Goal: Feedback & Contribution: Contribute content

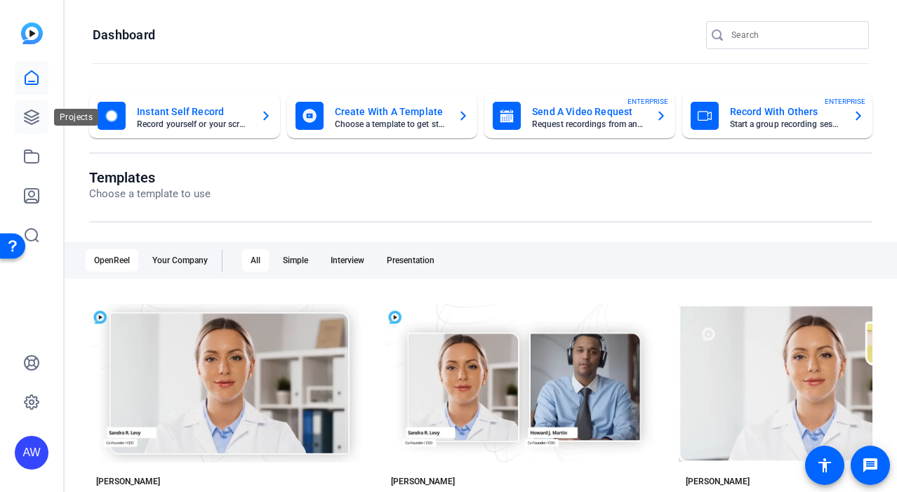
click at [39, 119] on icon at bounding box center [31, 117] width 17 height 17
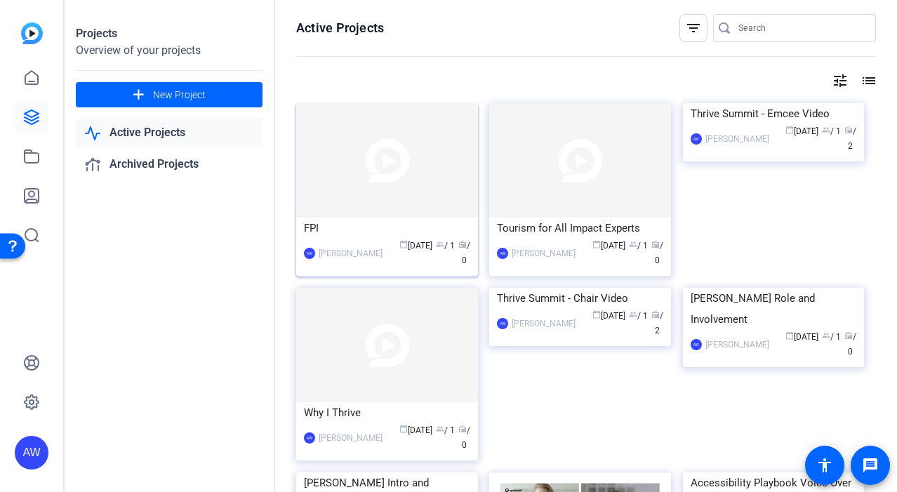
click at [376, 232] on div "FPI" at bounding box center [387, 228] width 166 height 21
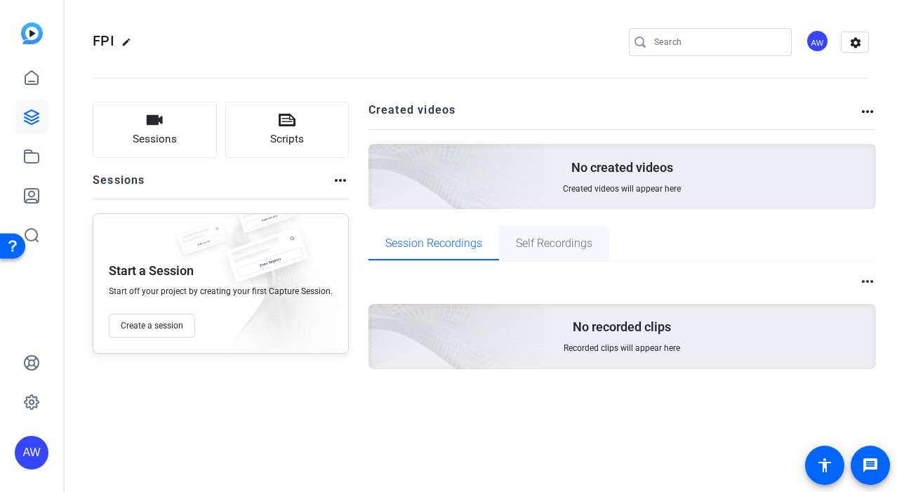
click at [532, 257] on span "Self Recordings" at bounding box center [554, 244] width 77 height 34
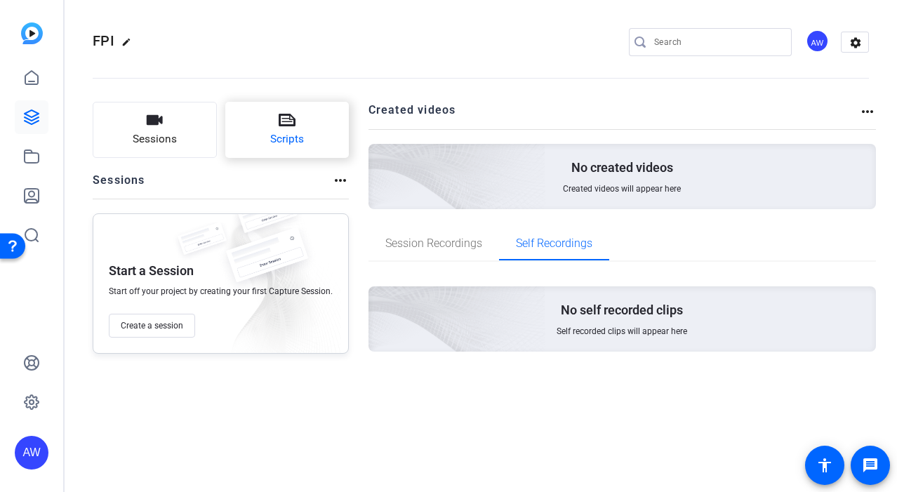
click at [244, 140] on button "Scripts" at bounding box center [287, 130] width 124 height 56
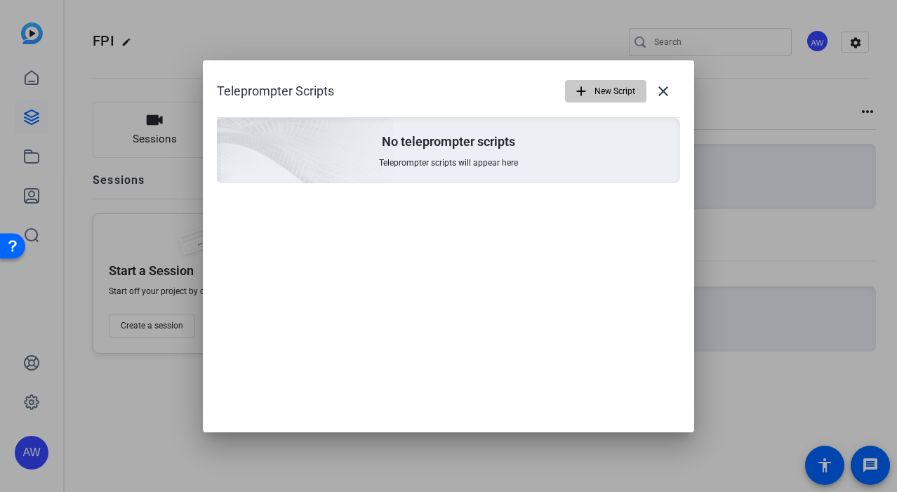
click at [603, 84] on span "New Script" at bounding box center [615, 91] width 41 height 27
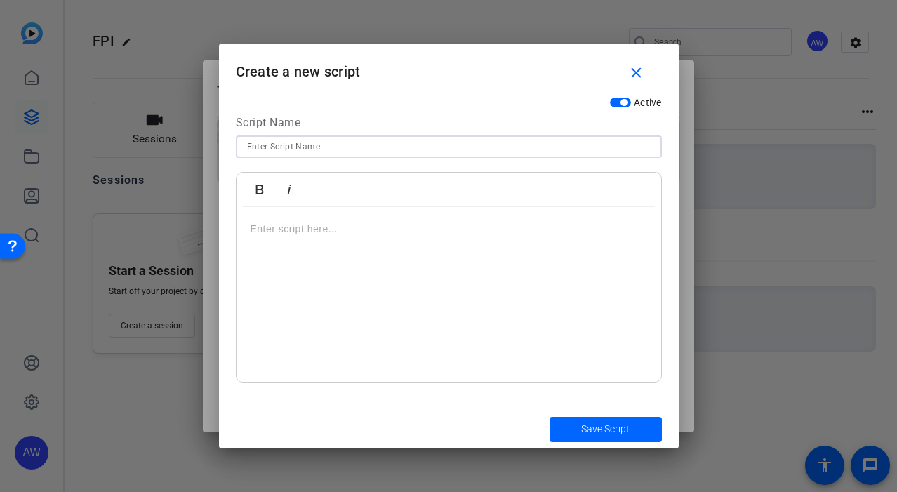
click at [378, 146] on input at bounding box center [449, 146] width 404 height 17
type input "Introduction"
click at [479, 274] on div at bounding box center [449, 295] width 425 height 176
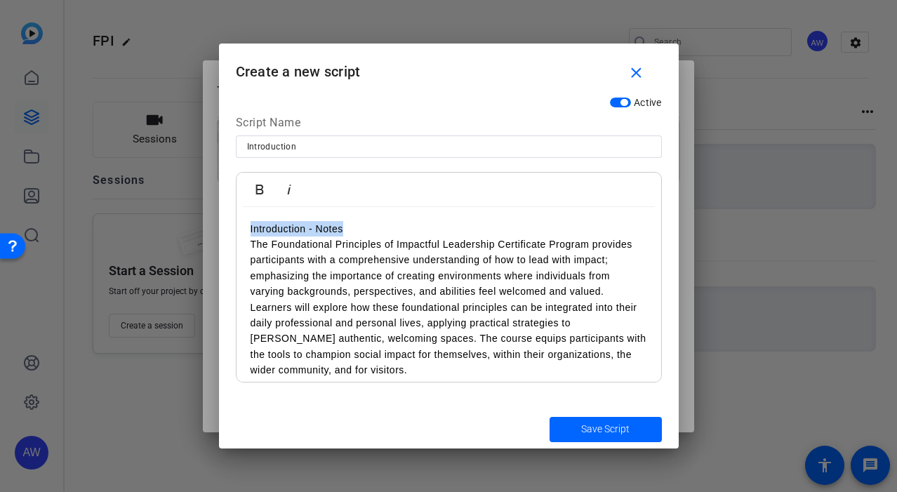
drag, startPoint x: 378, startPoint y: 223, endPoint x: 32, endPoint y: 203, distance: 346.7
click at [32, 203] on div "Teleprompter Scripts add New Script close No teleprompter scripts Teleprompter …" at bounding box center [448, 246] width 897 height 492
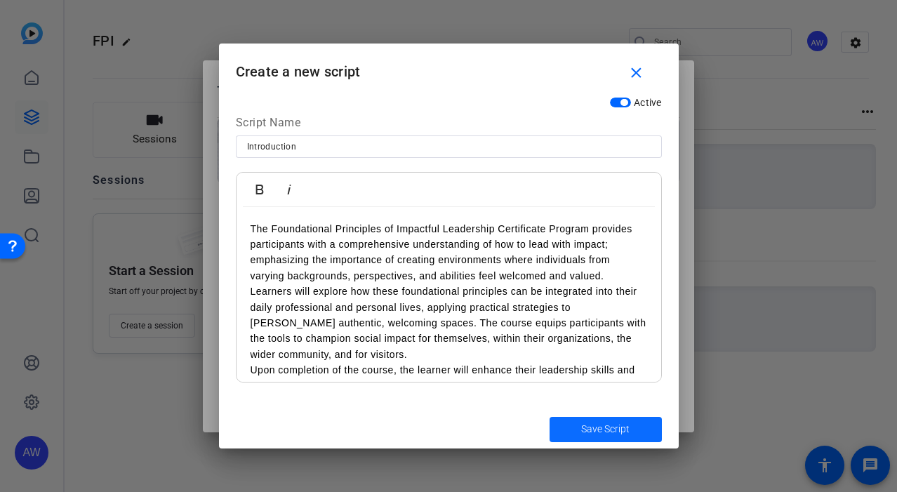
click at [597, 425] on span "Save Script" at bounding box center [605, 429] width 48 height 15
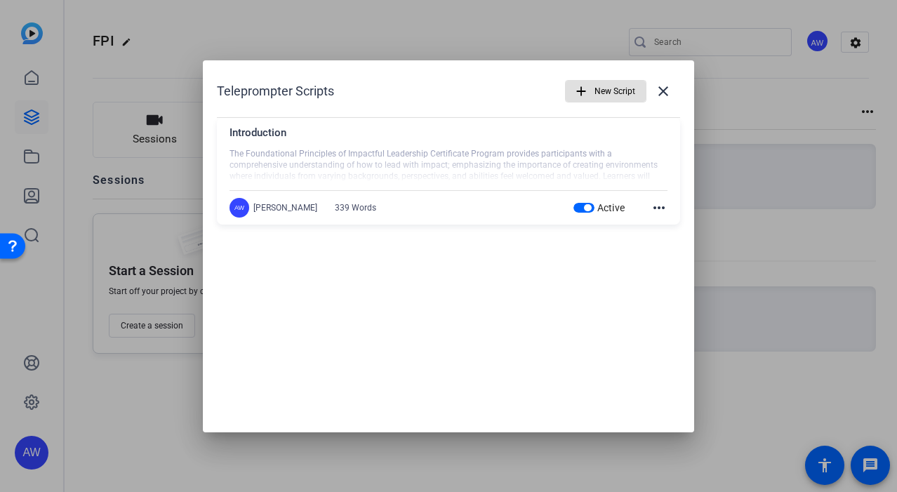
click at [603, 98] on span "New Script" at bounding box center [615, 91] width 41 height 27
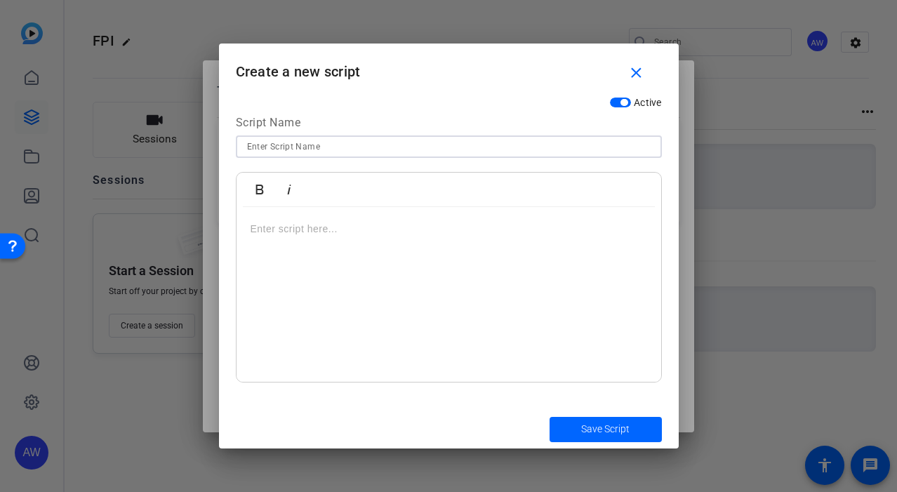
click at [373, 143] on input at bounding box center [449, 146] width 404 height 17
type input "Module 1"
click at [369, 290] on div at bounding box center [449, 295] width 425 height 176
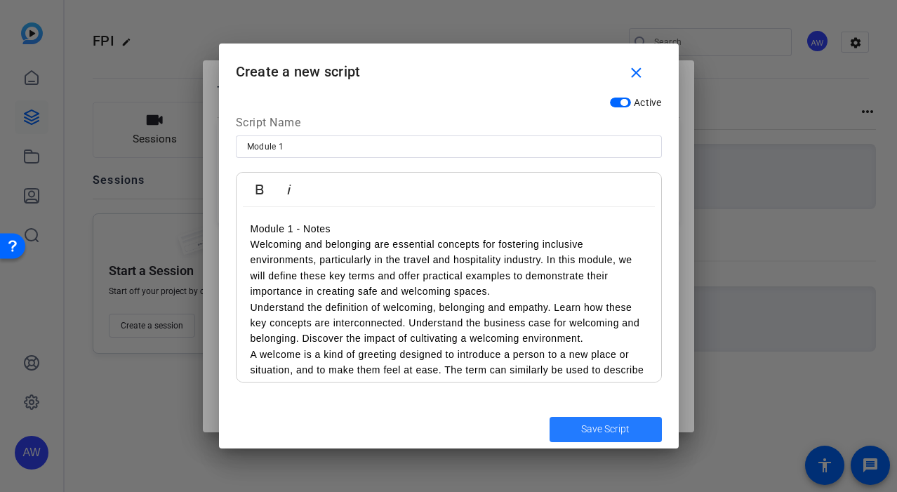
click at [622, 431] on span "Save Script" at bounding box center [605, 429] width 48 height 15
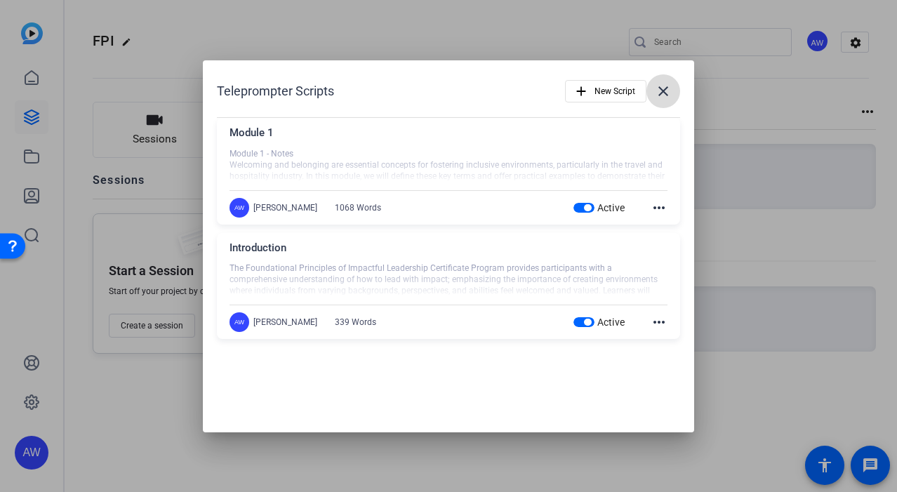
click at [670, 97] on mat-icon "close" at bounding box center [663, 91] width 17 height 17
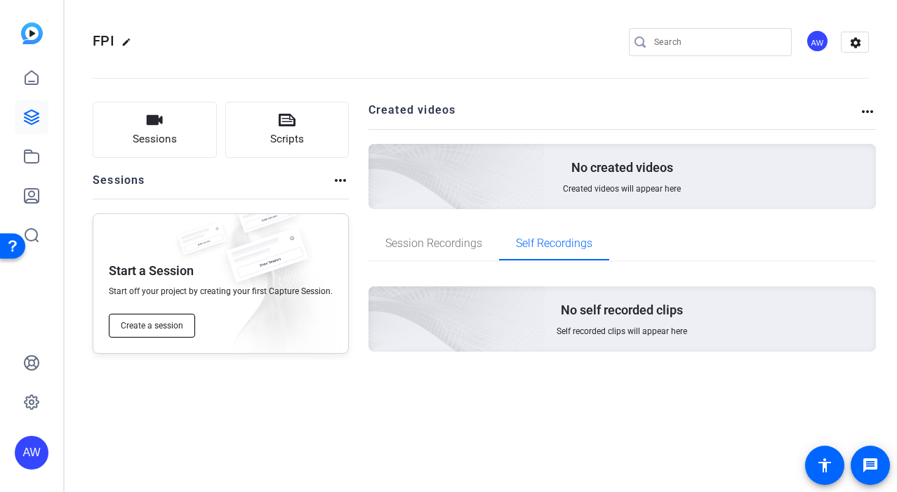
click at [176, 324] on span "Create a session" at bounding box center [152, 325] width 62 height 11
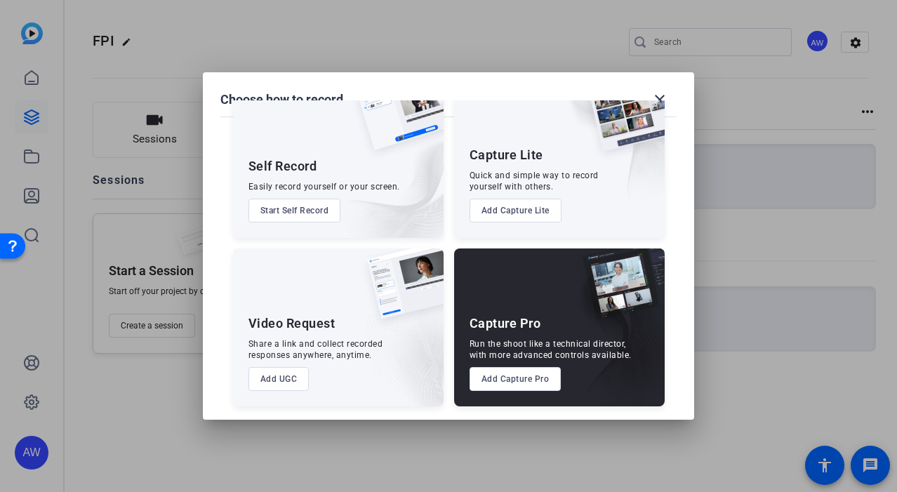
scroll to position [48, 0]
click at [511, 207] on button "Add Capture Lite" at bounding box center [516, 211] width 92 height 24
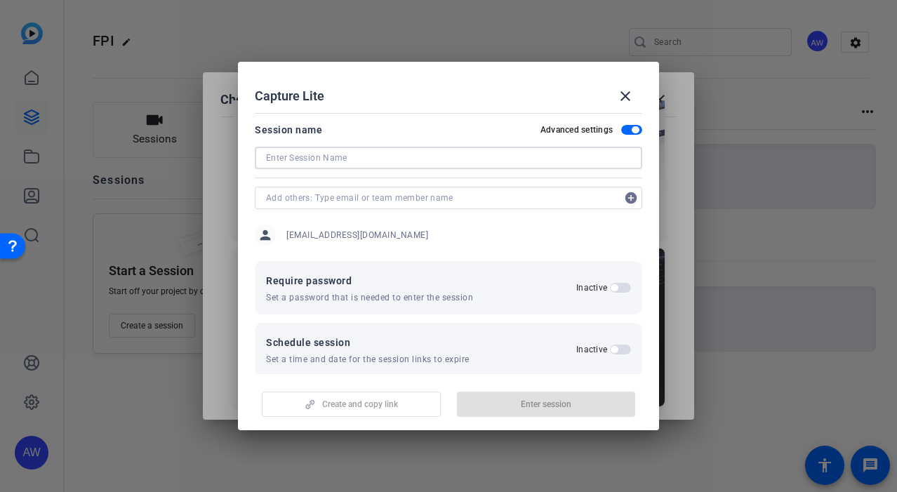
click at [463, 166] on input at bounding box center [448, 158] width 365 height 17
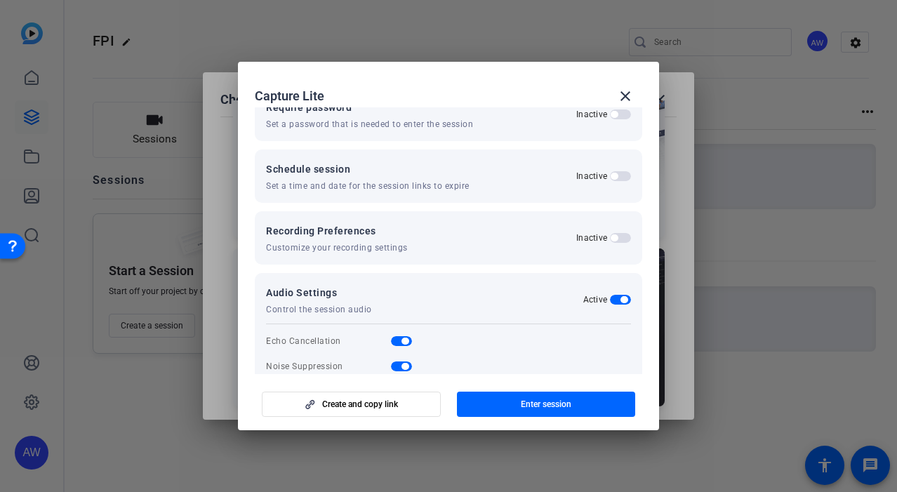
scroll to position [174, 0]
type input "Introduction"
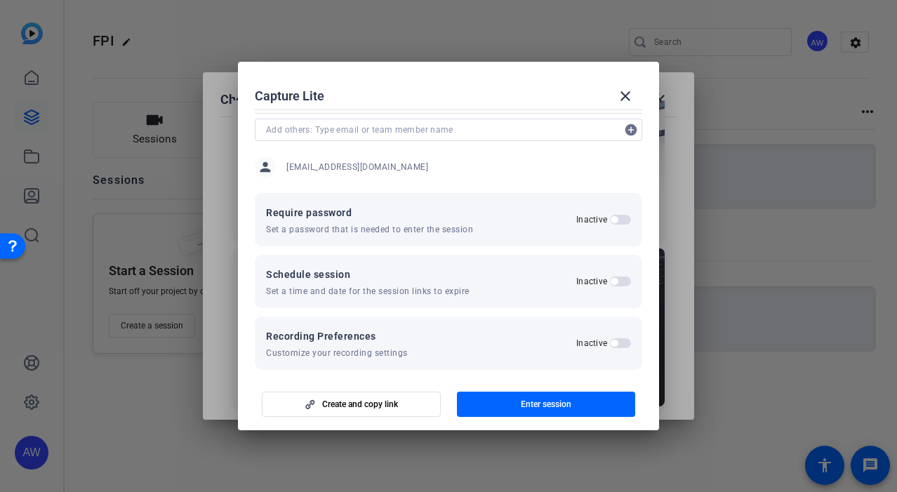
scroll to position [67, 0]
click at [561, 415] on span "button" at bounding box center [546, 405] width 179 height 34
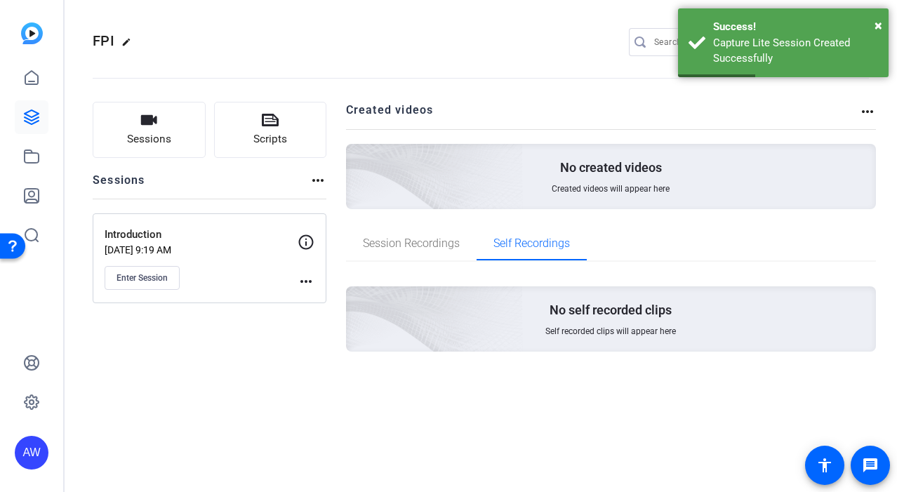
click at [302, 243] on icon at bounding box center [306, 242] width 17 height 17
click at [323, 293] on div "Introduction Sep 11, 2025 @ 9:19 AM Enter Session more_horiz" at bounding box center [210, 258] width 234 height 90
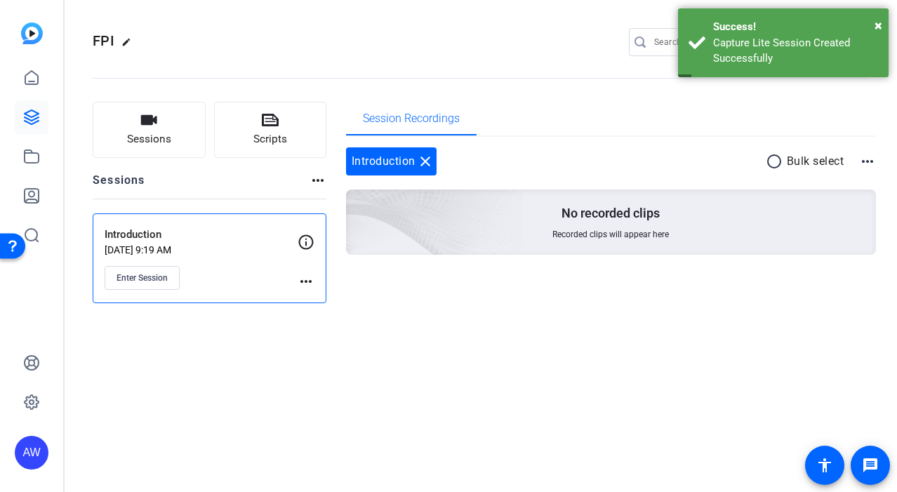
click at [306, 283] on mat-icon "more_horiz" at bounding box center [306, 281] width 17 height 17
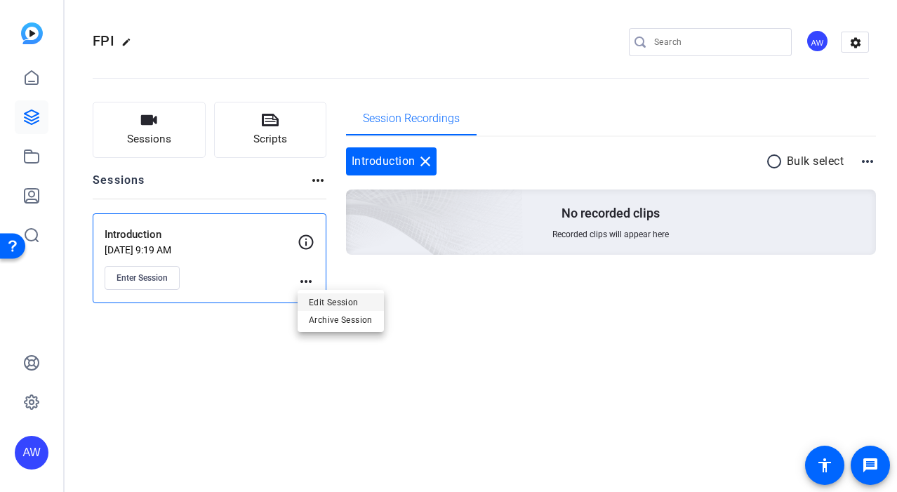
click at [324, 305] on span "Edit Session" at bounding box center [341, 301] width 64 height 17
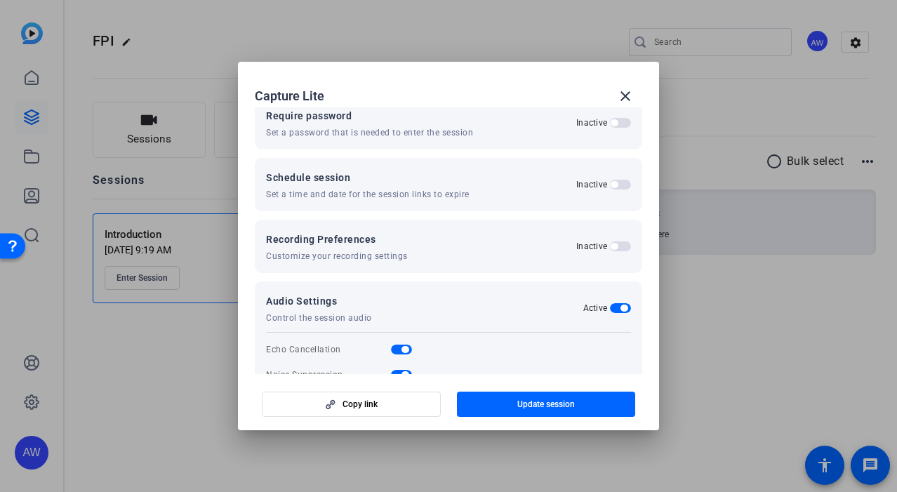
scroll to position [164, 0]
click at [617, 244] on span "button" at bounding box center [620, 247] width 21 height 10
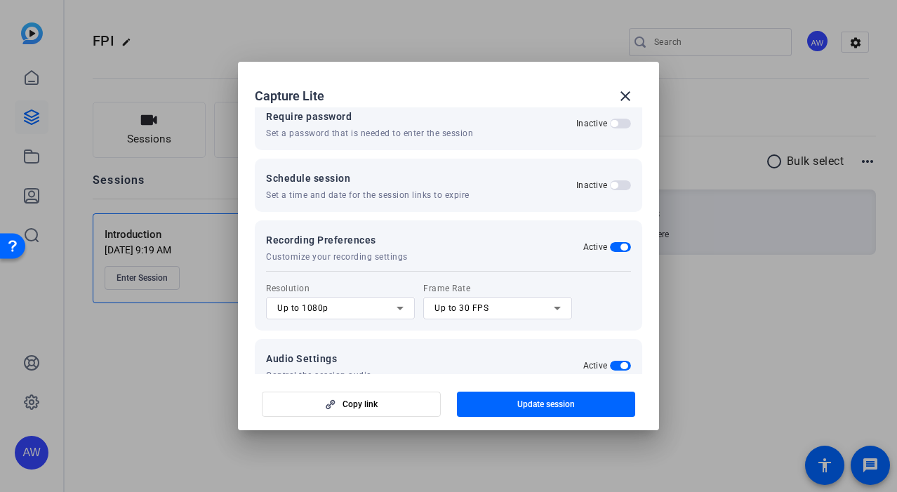
click at [621, 244] on span "button" at bounding box center [624, 247] width 7 height 7
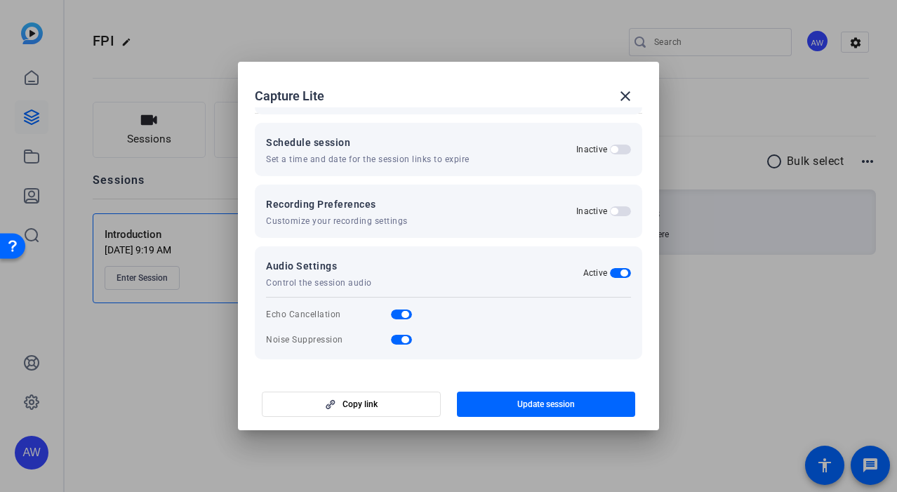
scroll to position [0, 0]
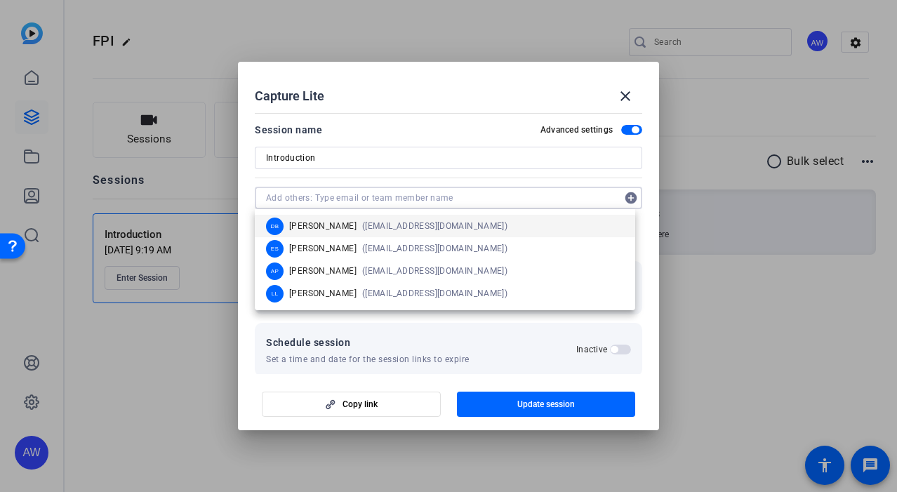
click at [418, 191] on input "text" at bounding box center [441, 198] width 351 height 17
click at [442, 110] on mat-dialog-content "Session name Advanced settings Introduction add_circle person awells@destinatio…" at bounding box center [448, 240] width 421 height 267
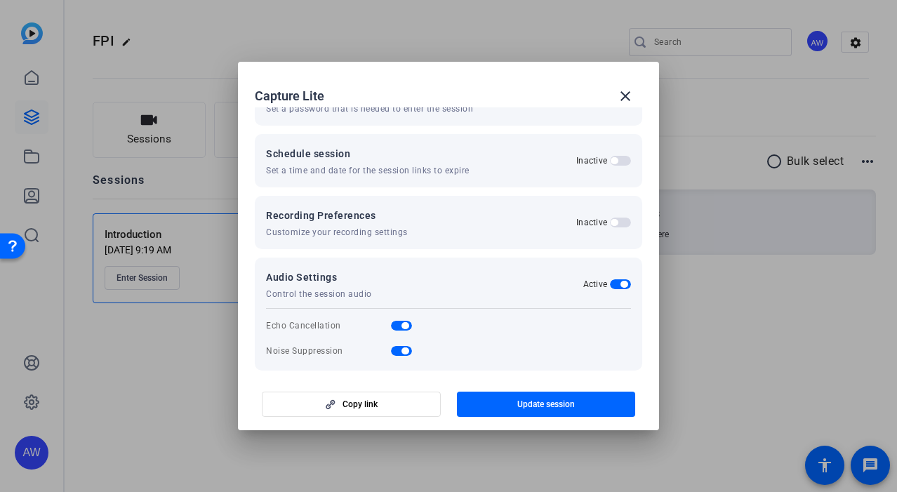
scroll to position [200, 0]
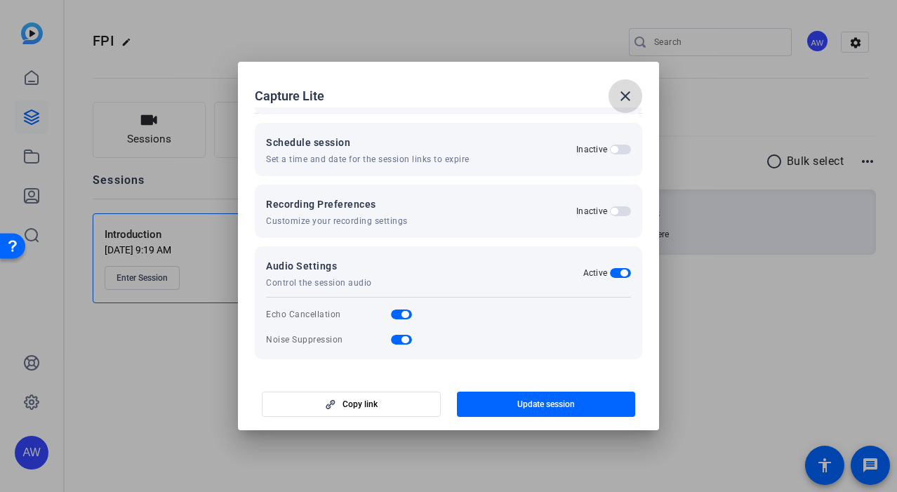
click at [629, 97] on mat-icon "close" at bounding box center [625, 96] width 17 height 17
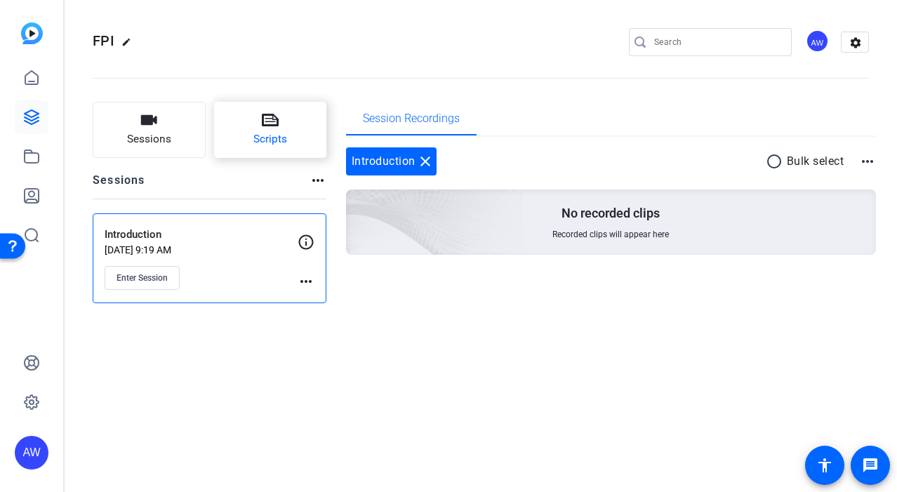
click at [278, 157] on button "Scripts" at bounding box center [270, 130] width 113 height 56
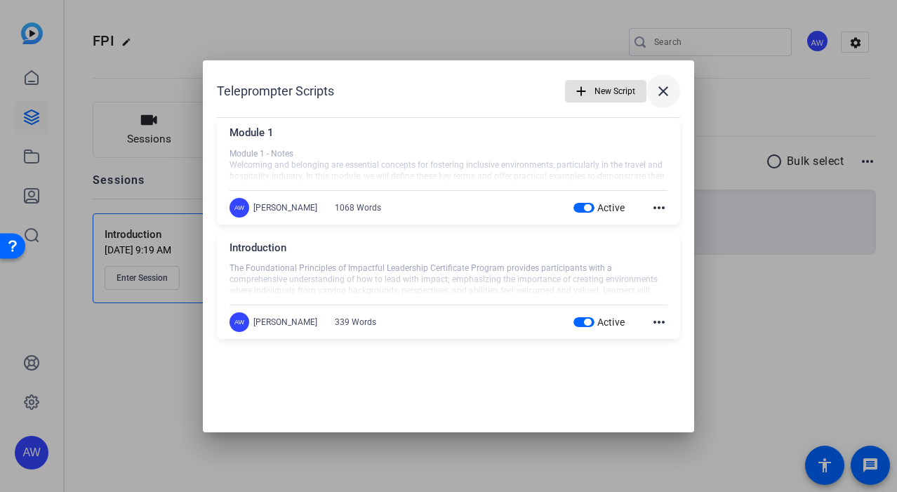
click at [665, 91] on mat-icon "close" at bounding box center [663, 91] width 17 height 17
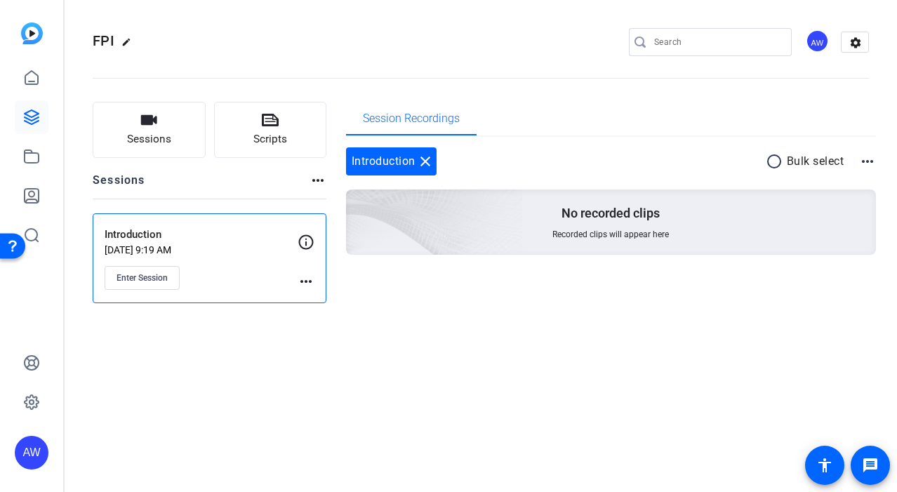
click at [313, 273] on mat-icon "more_horiz" at bounding box center [306, 281] width 17 height 17
click at [293, 220] on div at bounding box center [448, 246] width 897 height 492
click at [312, 244] on icon at bounding box center [306, 241] width 15 height 15
click at [318, 295] on div "Introduction Sep 11, 2025 @ 9:19 AM Enter Session more_horiz" at bounding box center [210, 258] width 234 height 90
click at [295, 272] on div "Introduction Sep 11, 2025 @ 9:19 AM Enter Session" at bounding box center [201, 258] width 193 height 63
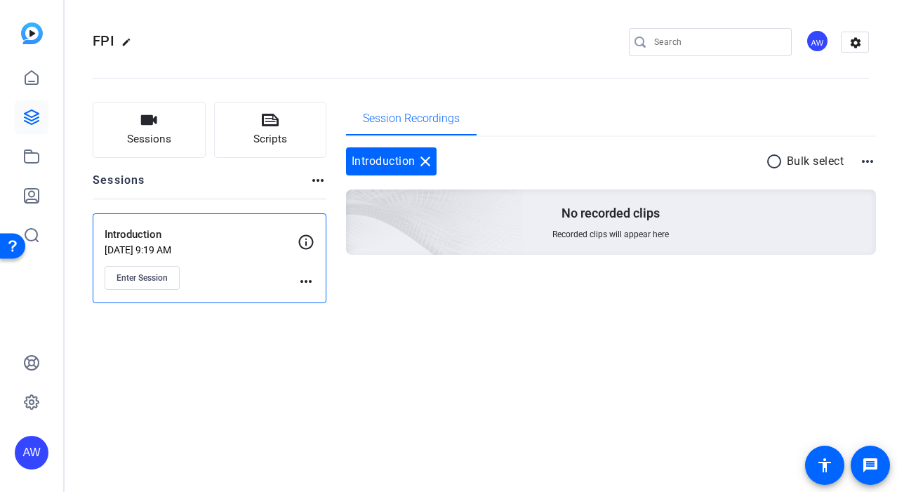
click at [307, 284] on mat-icon "more_horiz" at bounding box center [306, 281] width 17 height 17
click at [331, 327] on span "Archive Session" at bounding box center [341, 319] width 64 height 17
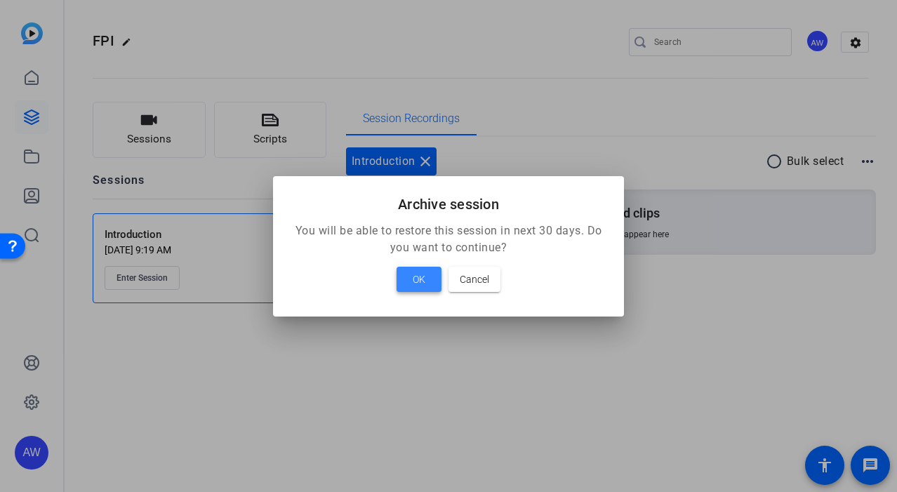
click at [430, 275] on span at bounding box center [419, 280] width 45 height 34
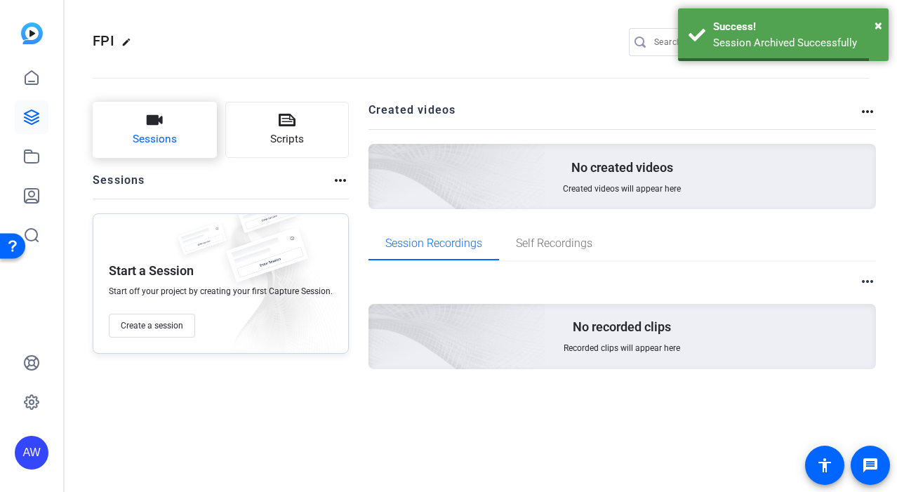
click at [152, 140] on span "Sessions" at bounding box center [155, 139] width 44 height 16
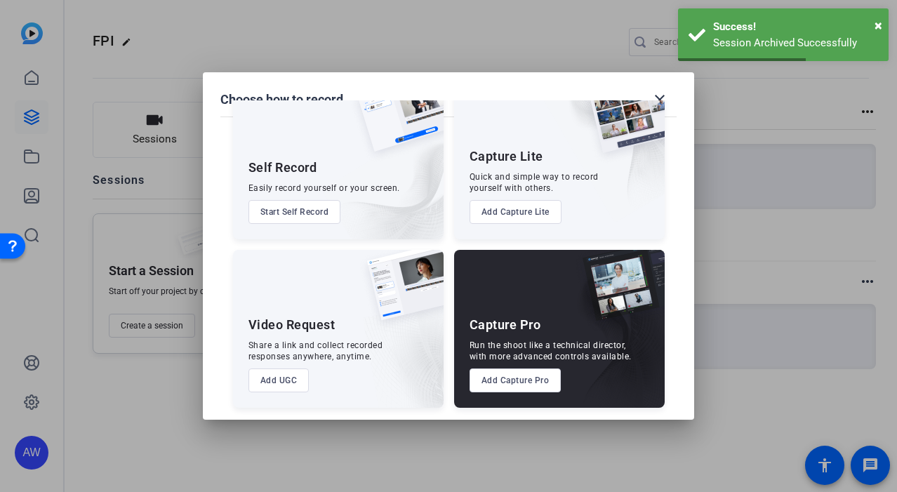
scroll to position [48, 0]
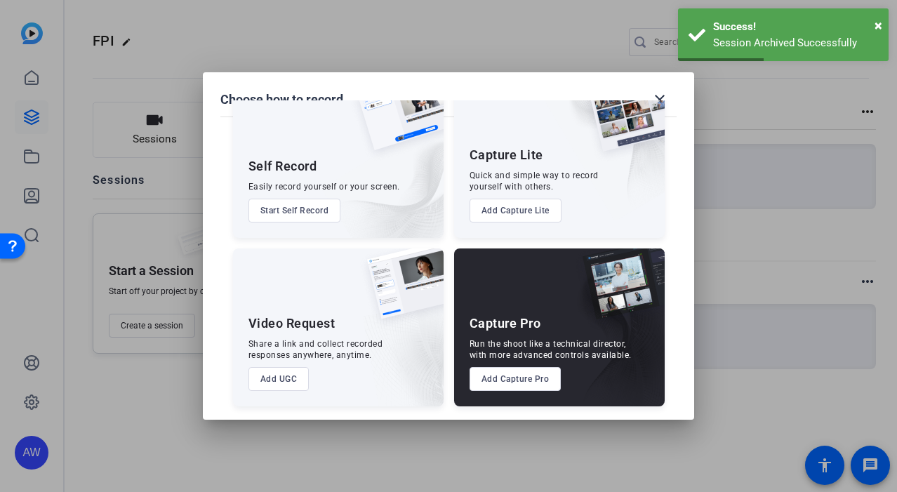
click at [281, 379] on button "Add UGC" at bounding box center [279, 379] width 61 height 24
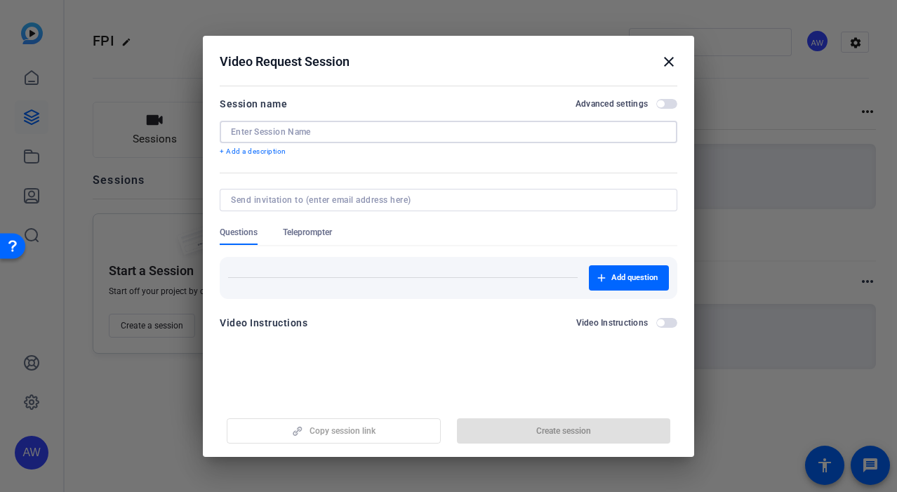
click at [308, 134] on input at bounding box center [448, 131] width 435 height 11
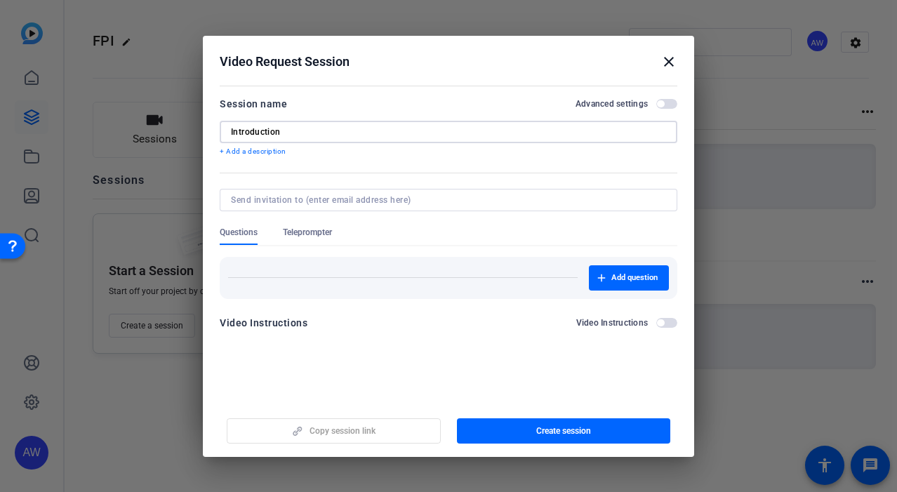
type input "Introduction"
click at [311, 248] on div "Add question" at bounding box center [449, 272] width 458 height 53
click at [322, 236] on span "Teleprompter" at bounding box center [307, 232] width 49 height 11
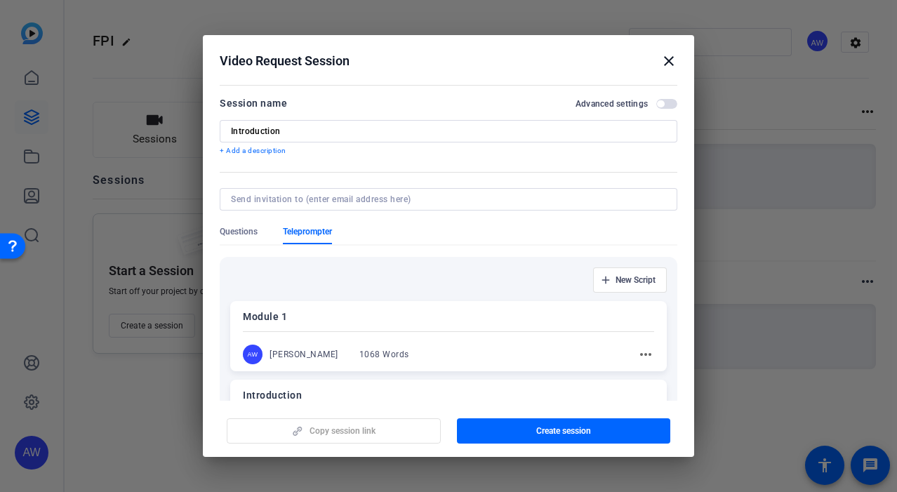
scroll to position [135, 0]
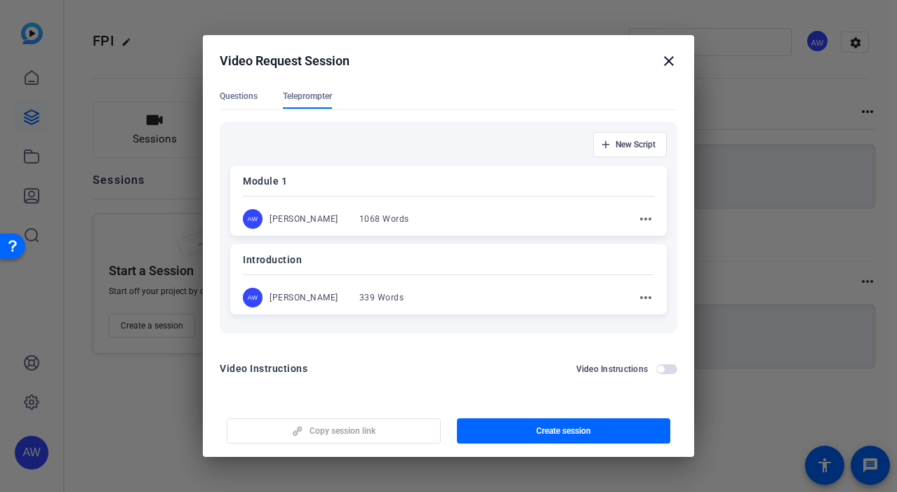
click at [614, 300] on div "AW Ava Wells 339 Words more_horiz" at bounding box center [448, 298] width 411 height 20
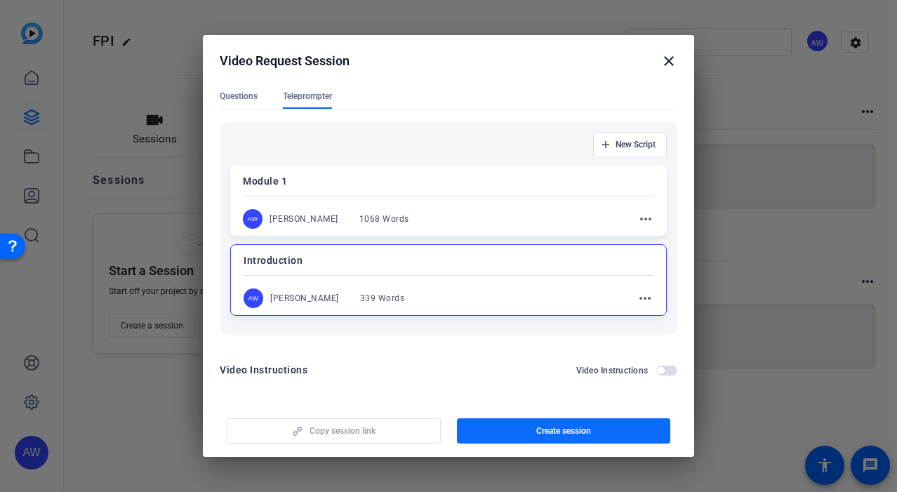
click at [632, 429] on span "button" at bounding box center [564, 431] width 214 height 34
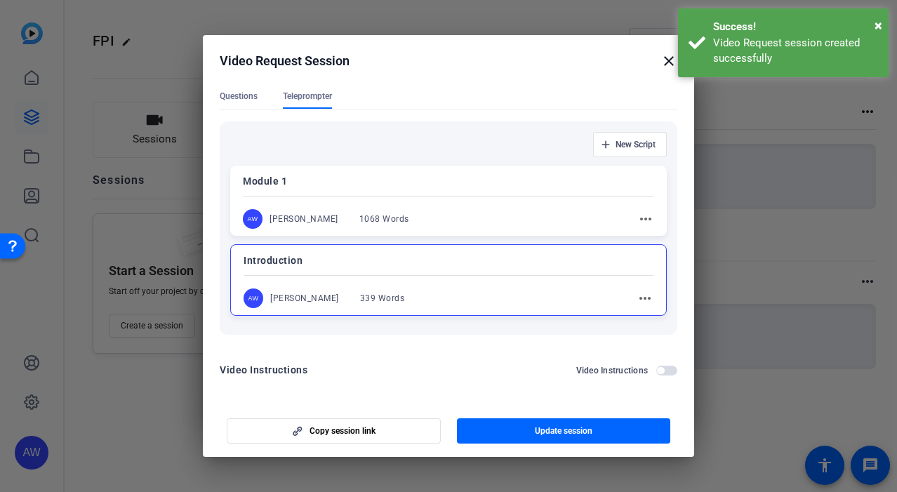
click at [667, 62] on mat-icon "close" at bounding box center [669, 61] width 17 height 17
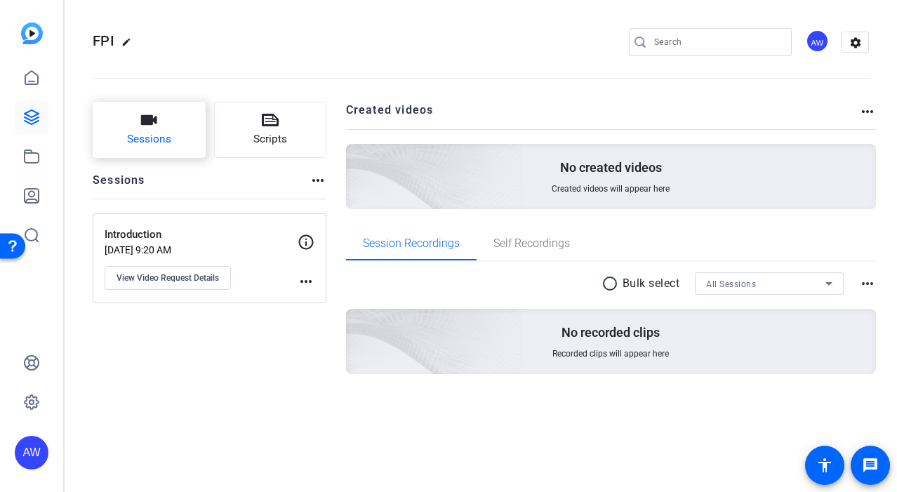
click at [145, 143] on span "Sessions" at bounding box center [149, 139] width 44 height 16
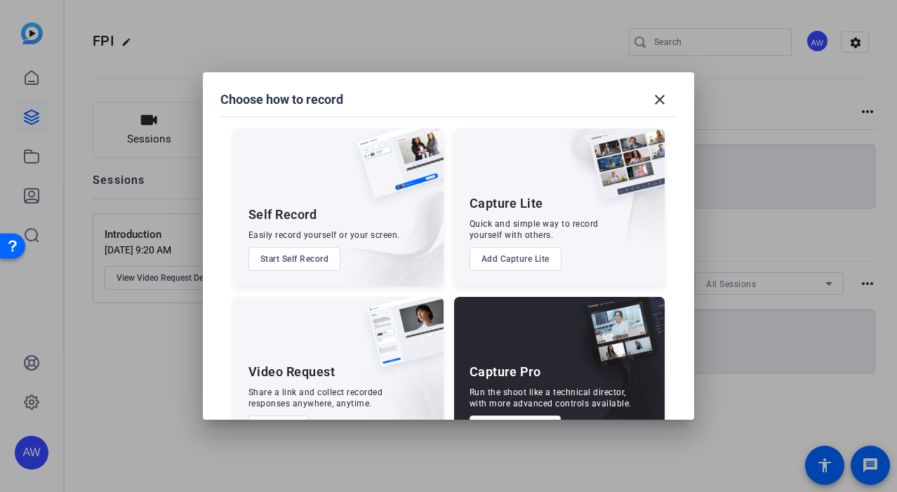
click at [315, 358] on div "Video Request Share a link and collect recorded responses anywhere, anytime. Ad…" at bounding box center [338, 376] width 211 height 158
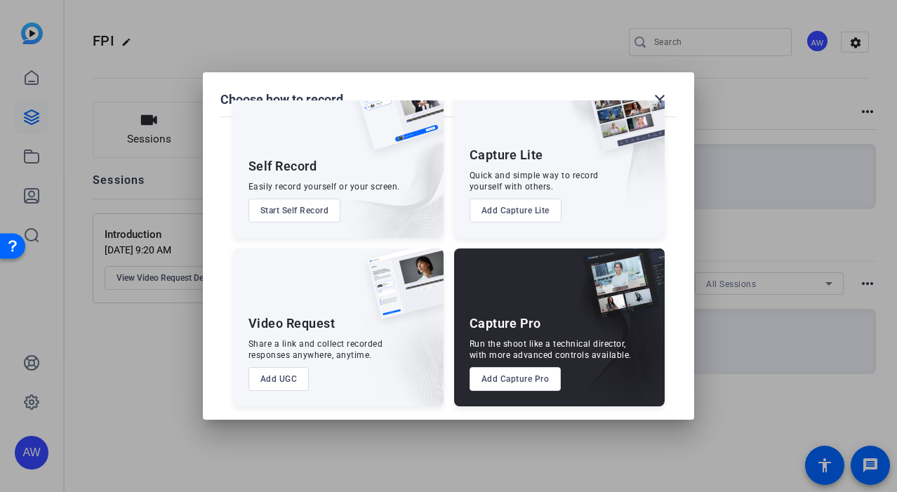
click at [307, 381] on div "Video Request Share a link and collect recorded responses anywhere, anytime. Ad…" at bounding box center [338, 328] width 211 height 158
click at [292, 380] on button "Add UGC" at bounding box center [279, 379] width 61 height 24
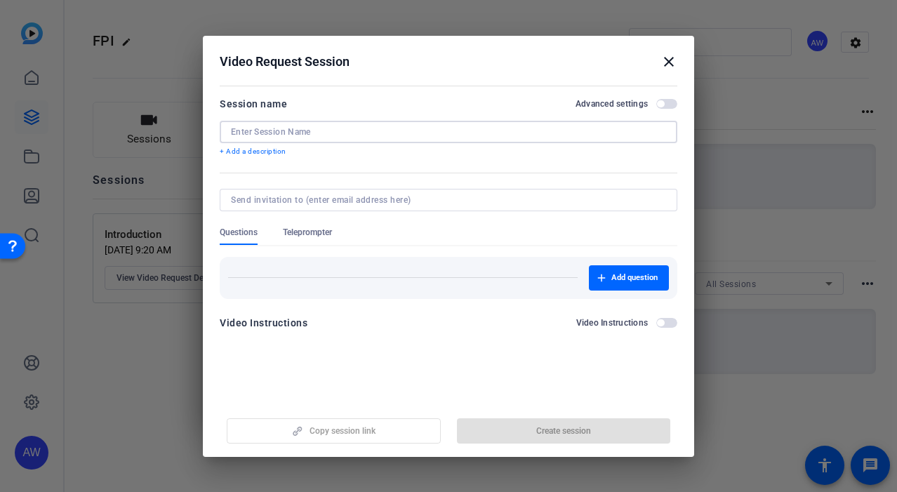
click at [435, 131] on input at bounding box center [448, 131] width 435 height 11
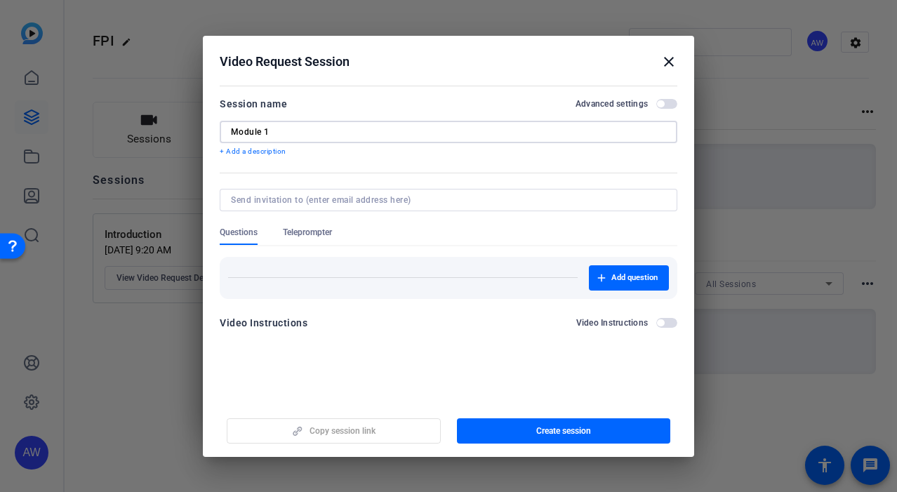
type input "Module 1"
click at [306, 246] on div "Add question" at bounding box center [449, 272] width 458 height 53
click at [305, 234] on span "Teleprompter" at bounding box center [307, 232] width 49 height 11
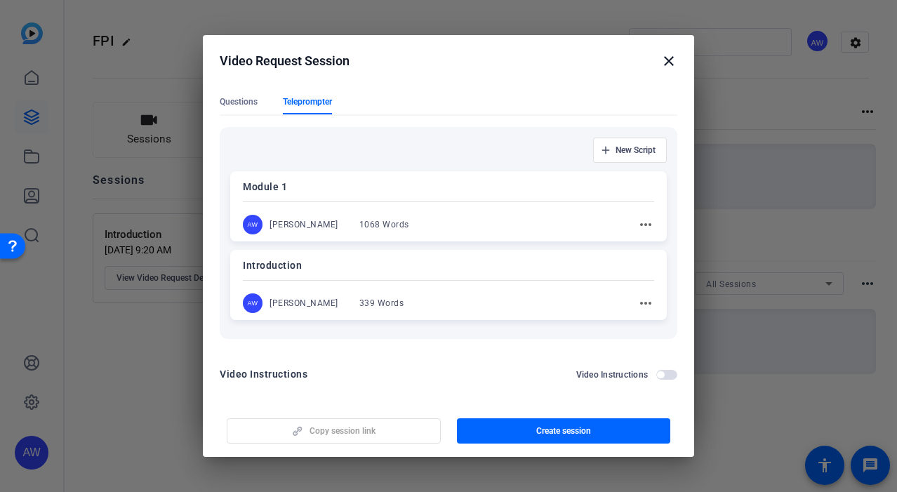
scroll to position [135, 0]
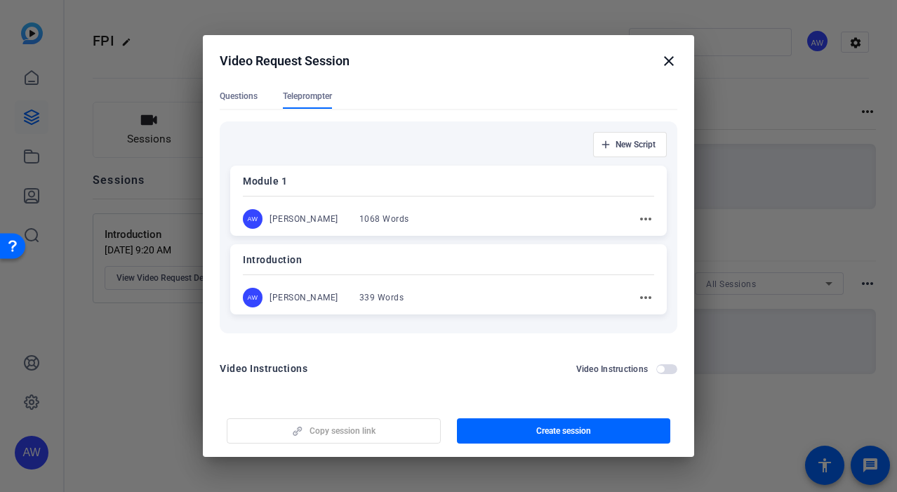
click at [322, 176] on p "Module 1" at bounding box center [448, 181] width 411 height 17
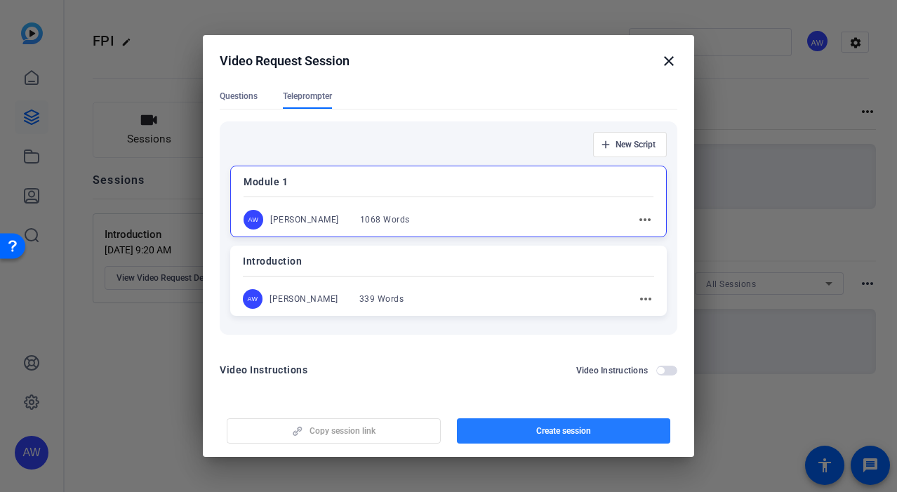
click at [617, 430] on span "button" at bounding box center [564, 431] width 214 height 34
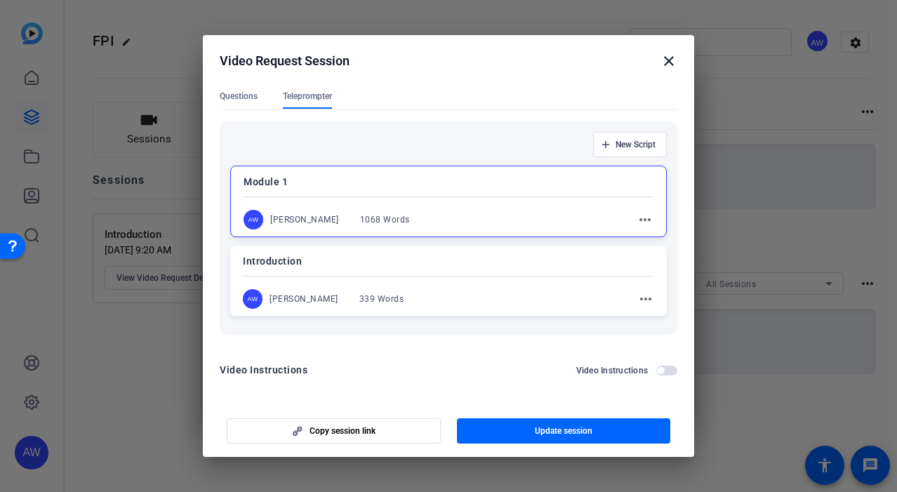
click at [406, 381] on div "Video Instructions Video Instructions" at bounding box center [449, 374] width 458 height 25
click at [677, 64] on mat-icon "close" at bounding box center [669, 61] width 17 height 17
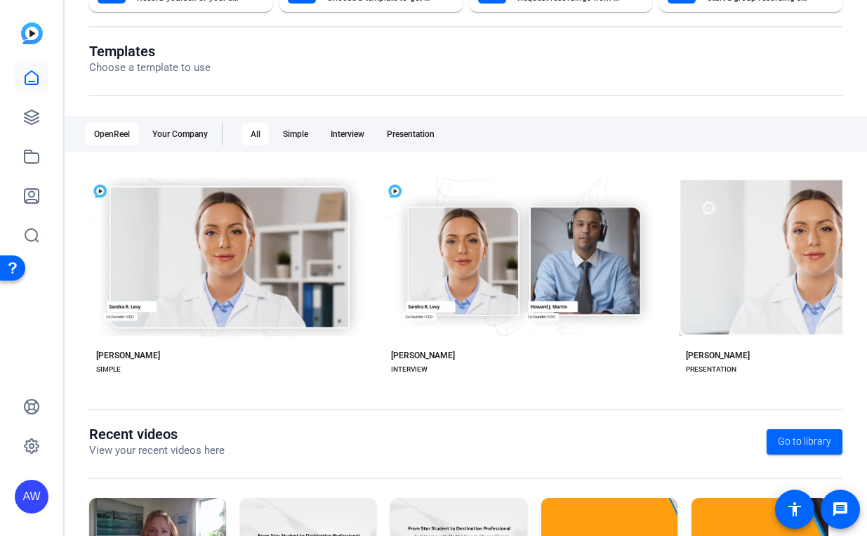
scroll to position [127, 0]
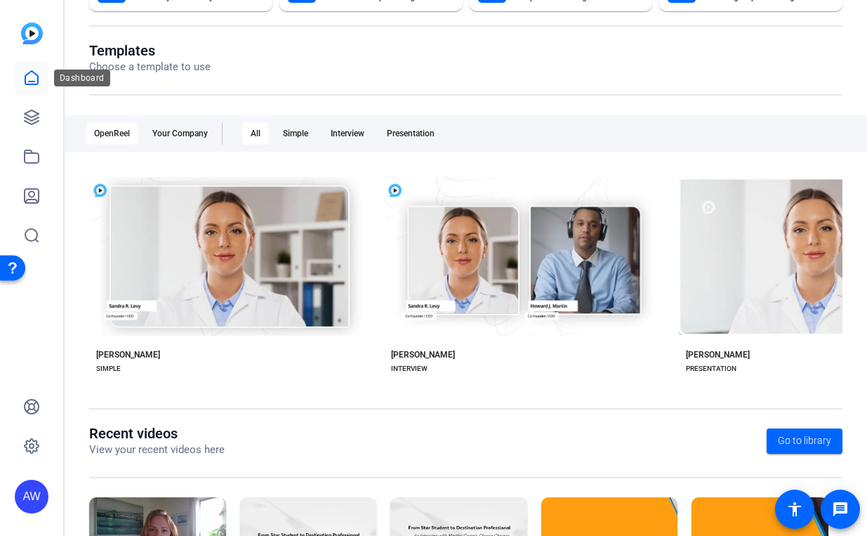
click at [33, 92] on link at bounding box center [32, 78] width 34 height 34
click at [42, 206] on link at bounding box center [32, 196] width 34 height 34
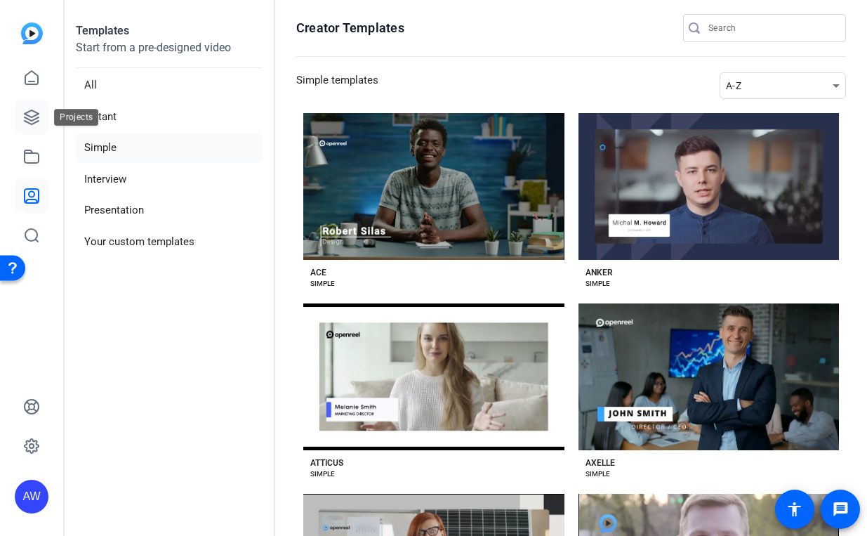
click at [34, 114] on icon at bounding box center [31, 117] width 17 height 17
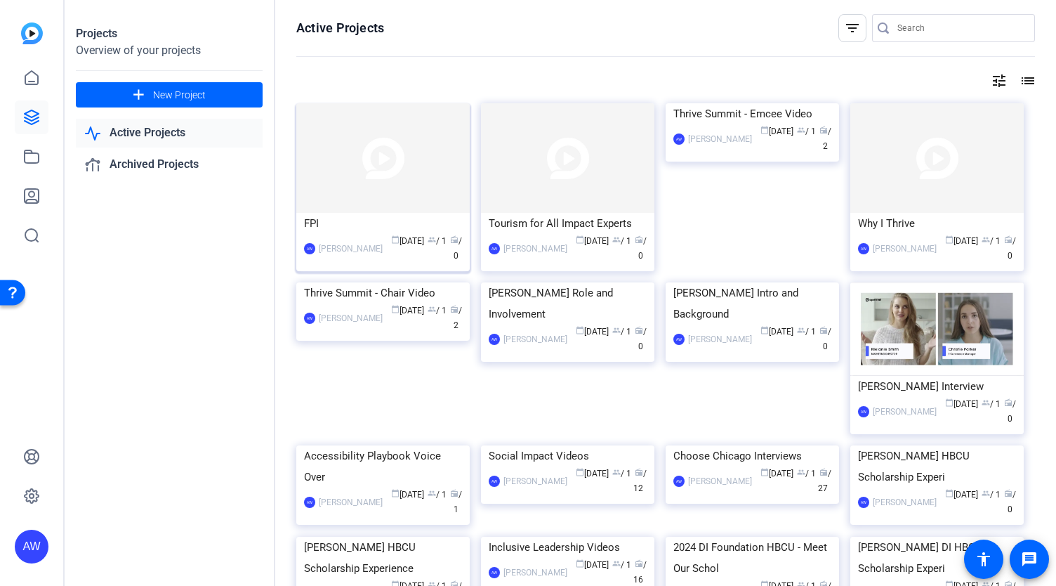
click at [449, 150] on img at bounding box center [382, 158] width 173 height 110
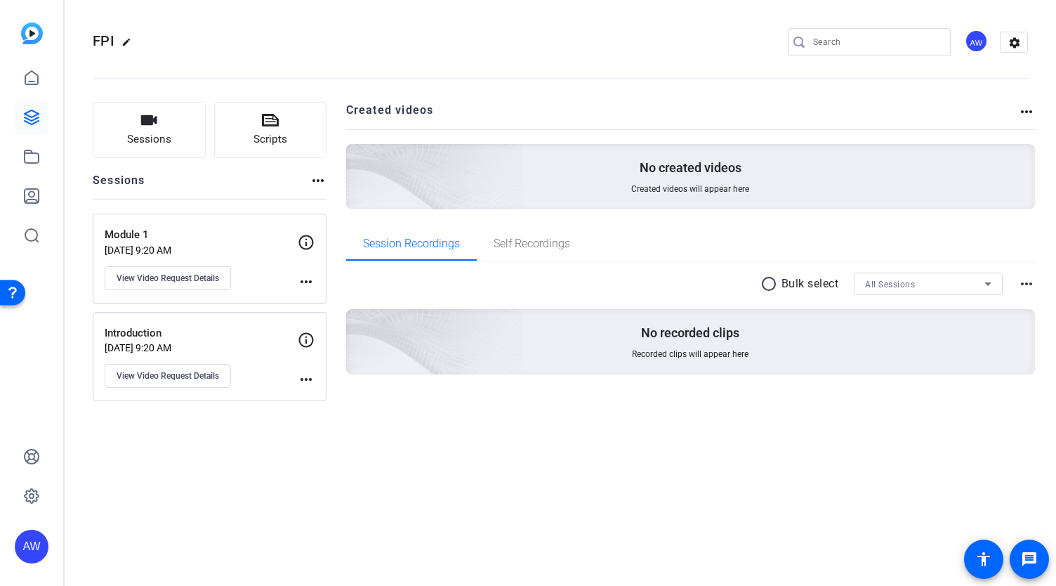
click at [307, 345] on icon at bounding box center [306, 340] width 15 height 15
click at [310, 391] on div "Introduction [DATE] 9:20 AM View Video Request Details more_horiz" at bounding box center [210, 357] width 234 height 90
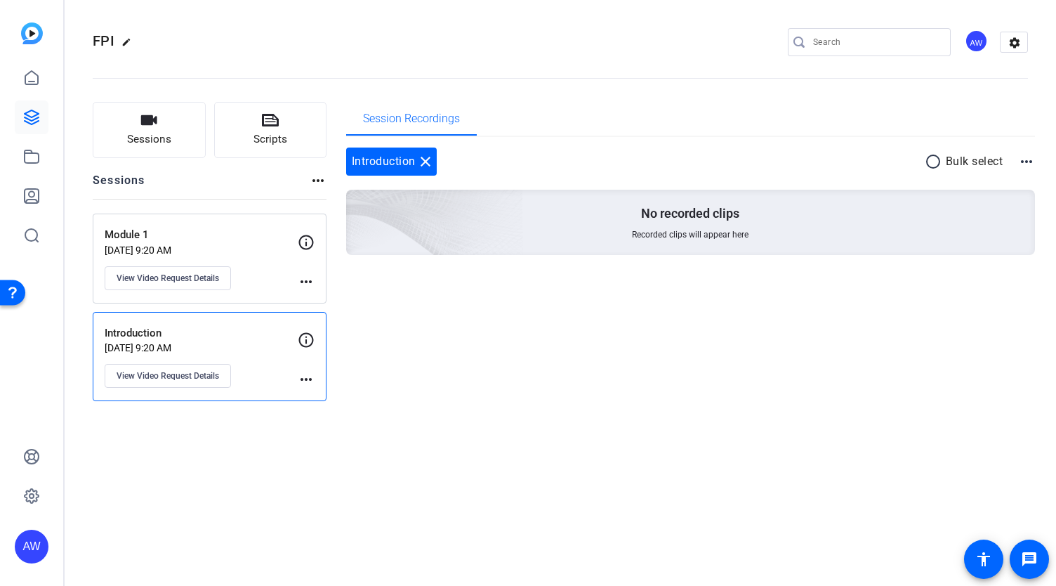
click at [234, 357] on div "Introduction [DATE] 9:20 AM View Video Request Details" at bounding box center [201, 356] width 193 height 63
click at [188, 370] on span "View Video Request Details" at bounding box center [168, 375] width 102 height 11
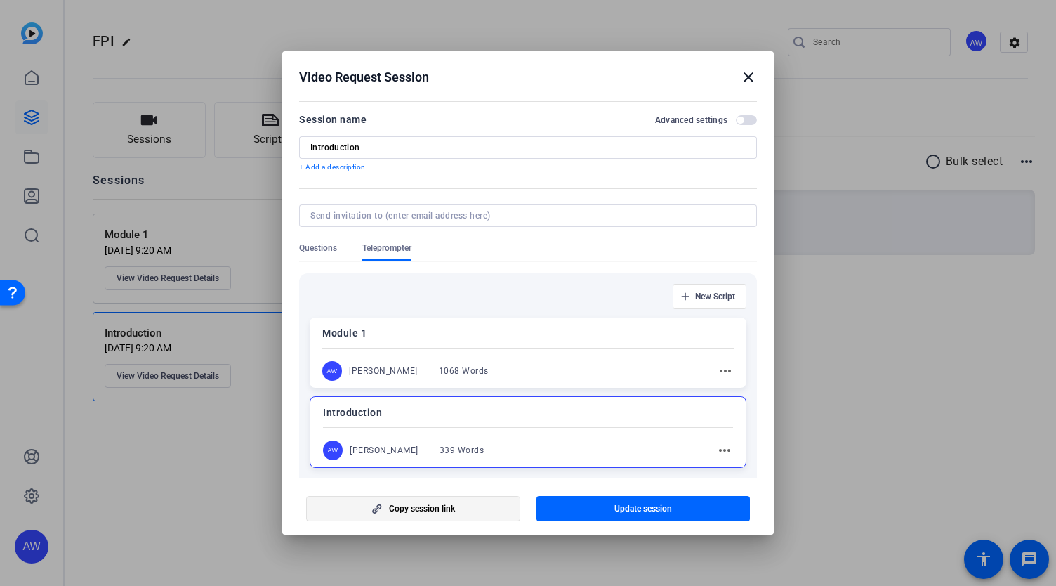
click at [400, 506] on span "Copy session link" at bounding box center [422, 508] width 66 height 11
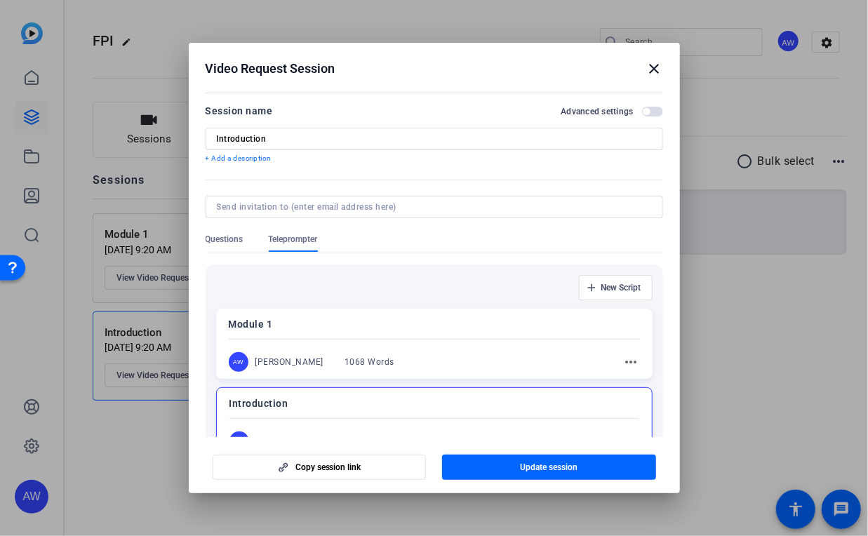
click at [650, 73] on mat-icon "close" at bounding box center [655, 68] width 17 height 17
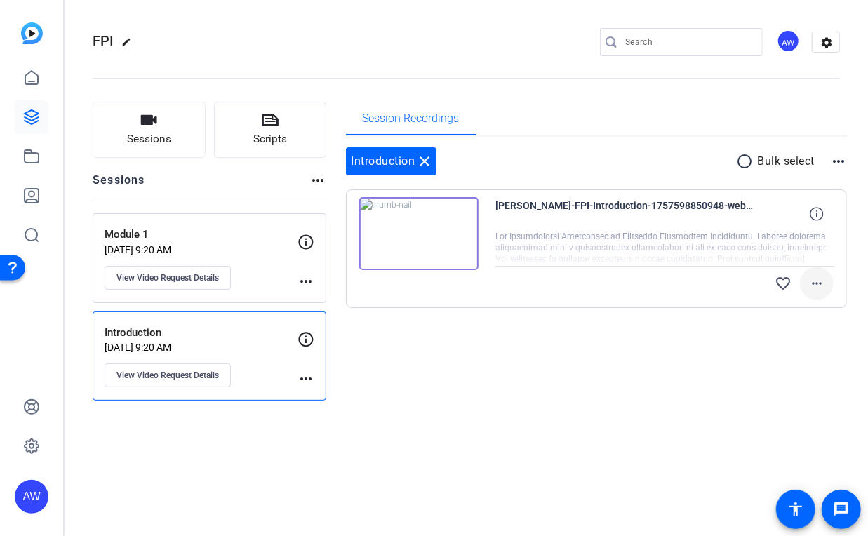
click at [819, 287] on mat-icon "more_horiz" at bounding box center [817, 283] width 17 height 17
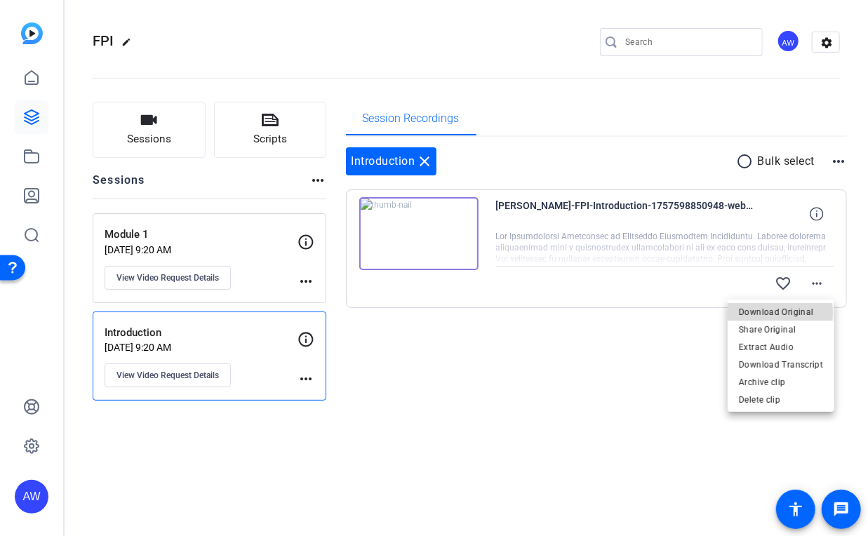
click at [778, 313] on span "Download Original" at bounding box center [781, 312] width 84 height 17
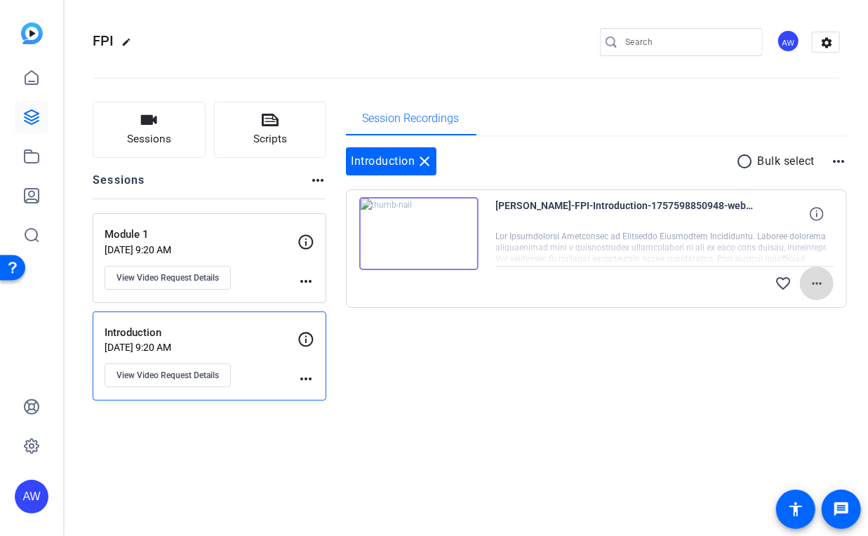
click at [823, 282] on mat-icon "more_horiz" at bounding box center [817, 283] width 17 height 17
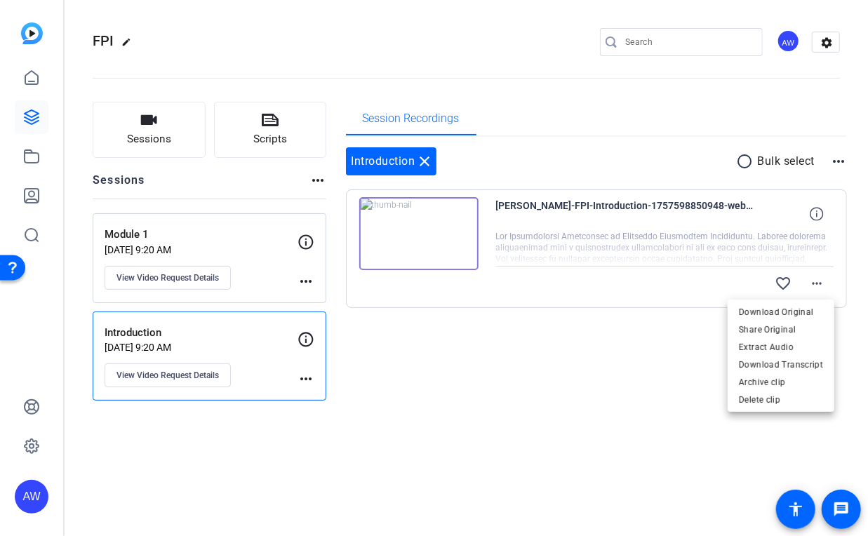
click at [626, 353] on div at bounding box center [434, 268] width 868 height 536
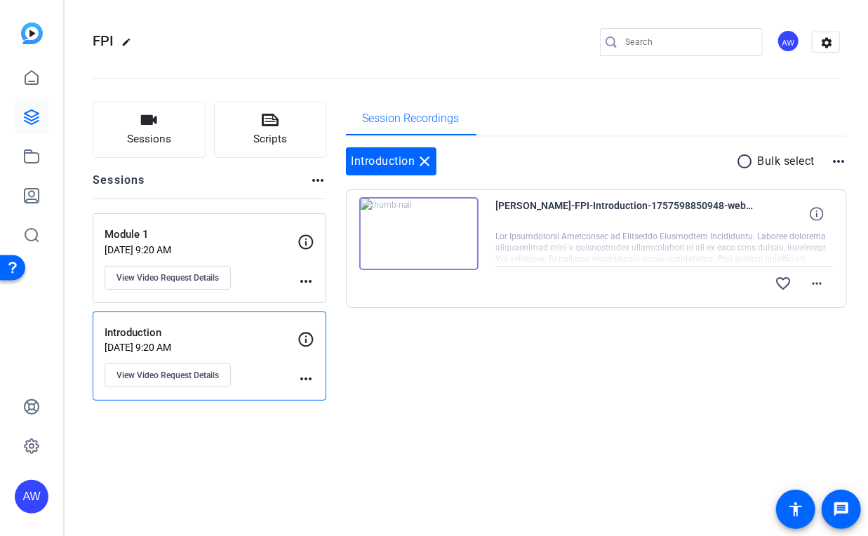
click at [837, 157] on mat-icon "more_horiz" at bounding box center [839, 161] width 17 height 17
click at [694, 383] on div at bounding box center [434, 268] width 868 height 536
click at [830, 282] on span at bounding box center [817, 284] width 34 height 34
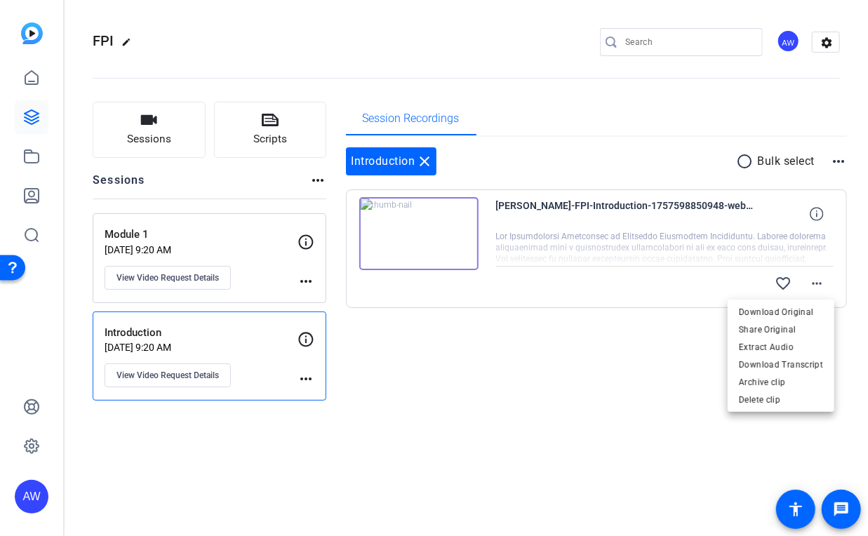
click at [682, 219] on div at bounding box center [434, 268] width 868 height 536
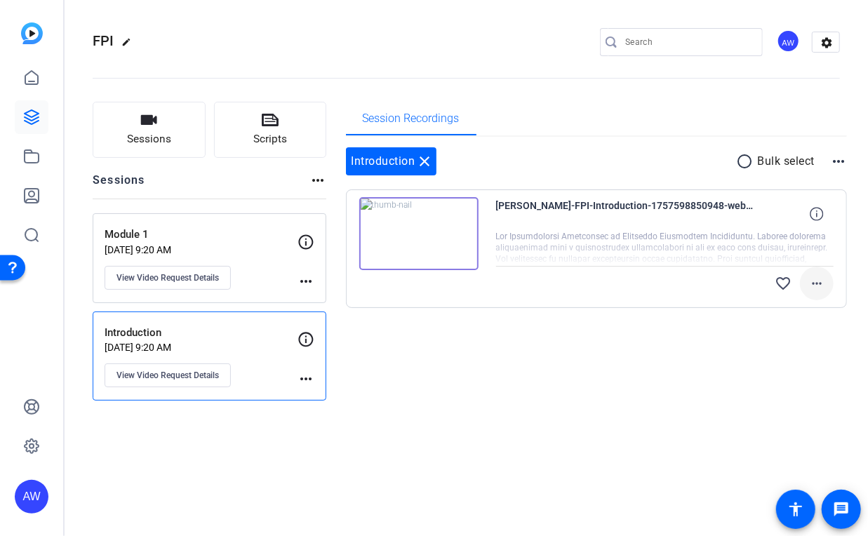
click at [823, 273] on span at bounding box center [817, 284] width 34 height 34
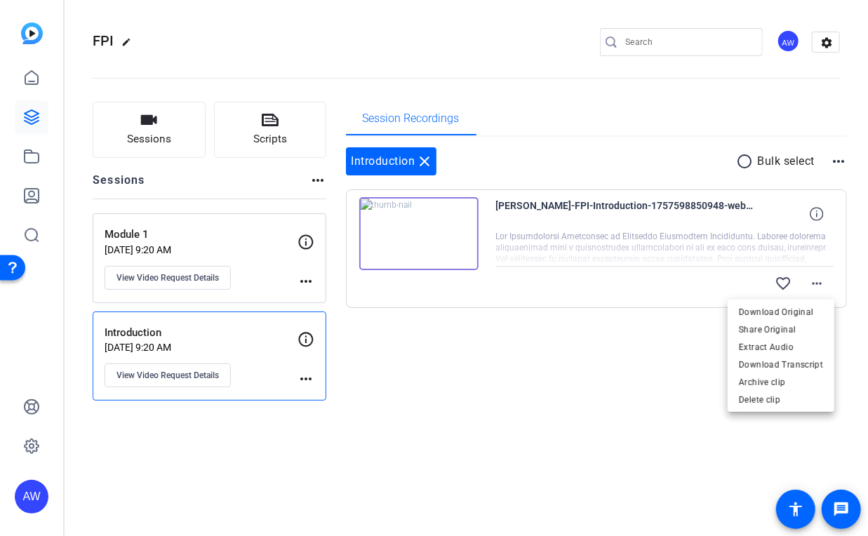
click at [833, 31] on div at bounding box center [434, 268] width 868 height 536
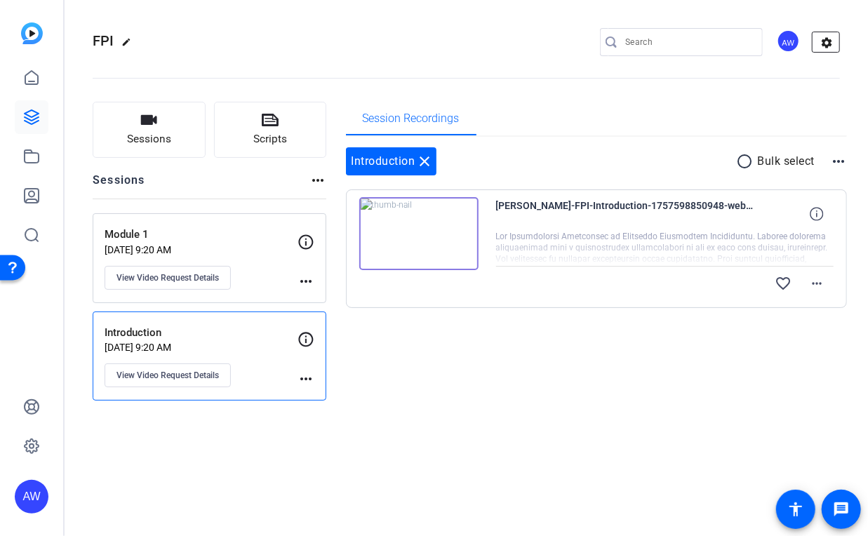
click at [831, 45] on mat-icon "settings" at bounding box center [827, 42] width 28 height 21
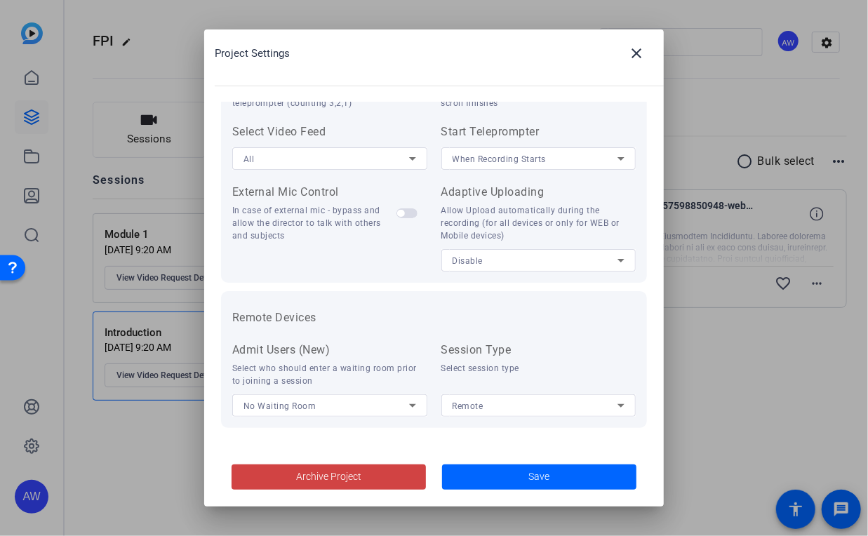
scroll to position [289, 0]
click at [644, 60] on mat-icon "close" at bounding box center [636, 53] width 17 height 17
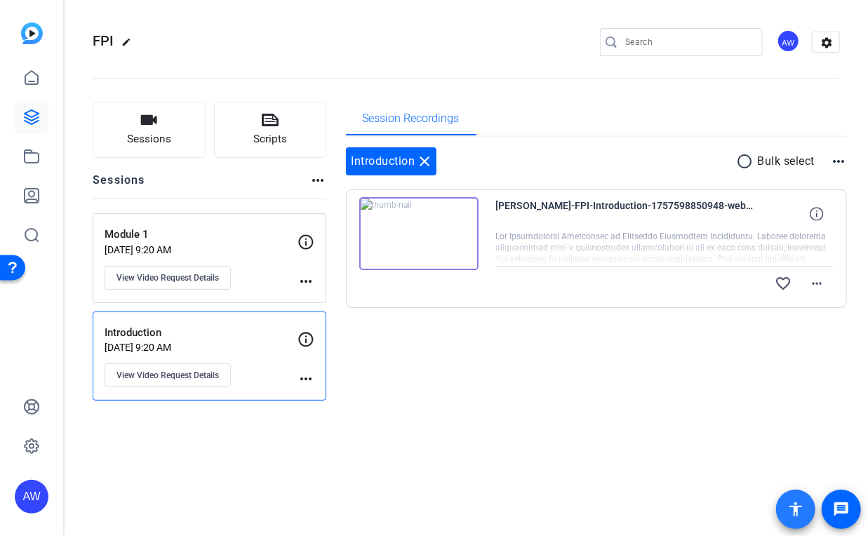
click at [795, 515] on mat-icon "accessibility" at bounding box center [796, 509] width 17 height 17
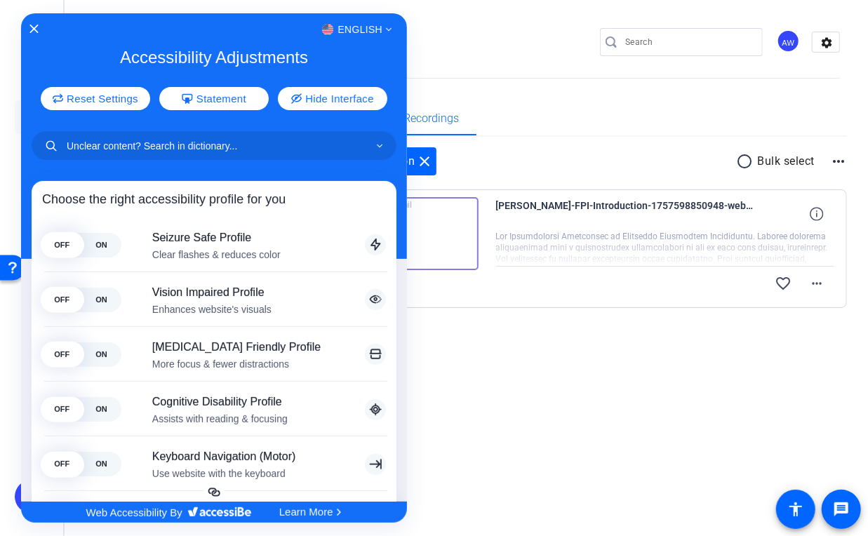
click at [792, 513] on div at bounding box center [434, 268] width 868 height 536
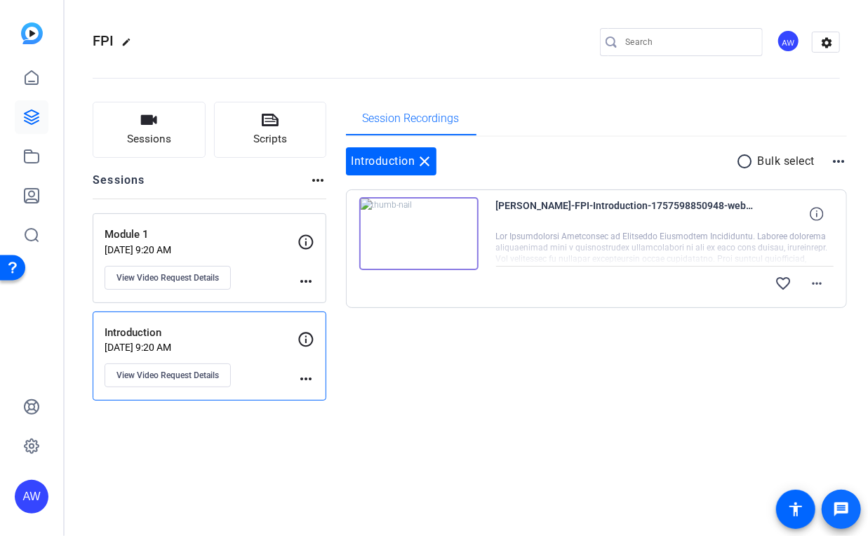
click at [851, 514] on span at bounding box center [842, 510] width 34 height 34
click at [416, 344] on div "Introduction close radio_button_unchecked Bulk select more_horiz [PERSON_NAME]-…" at bounding box center [597, 245] width 502 height 216
click at [34, 117] on icon at bounding box center [31, 117] width 17 height 17
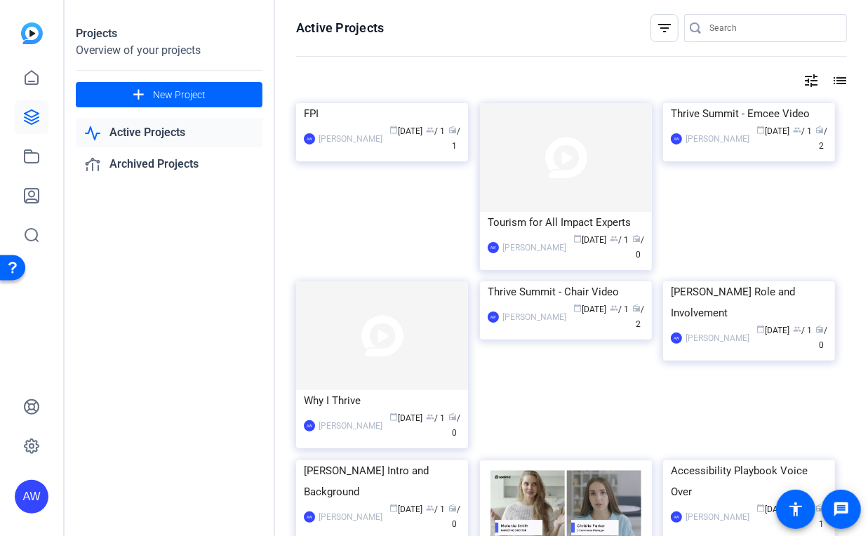
click at [229, 315] on div "Projects Overview of your projects add New Project Active Projects Archived Pro…" at bounding box center [170, 268] width 211 height 536
click at [450, 411] on div "calendar_today [DATE] group / 1 radio / 0" at bounding box center [425, 425] width 71 height 29
click at [375, 124] on div "FPI" at bounding box center [382, 113] width 157 height 21
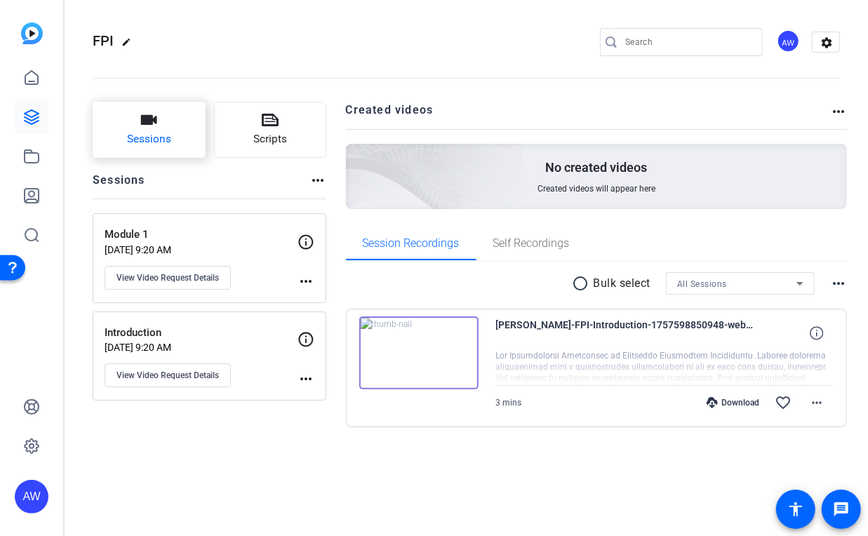
click at [155, 138] on span "Sessions" at bounding box center [149, 139] width 44 height 16
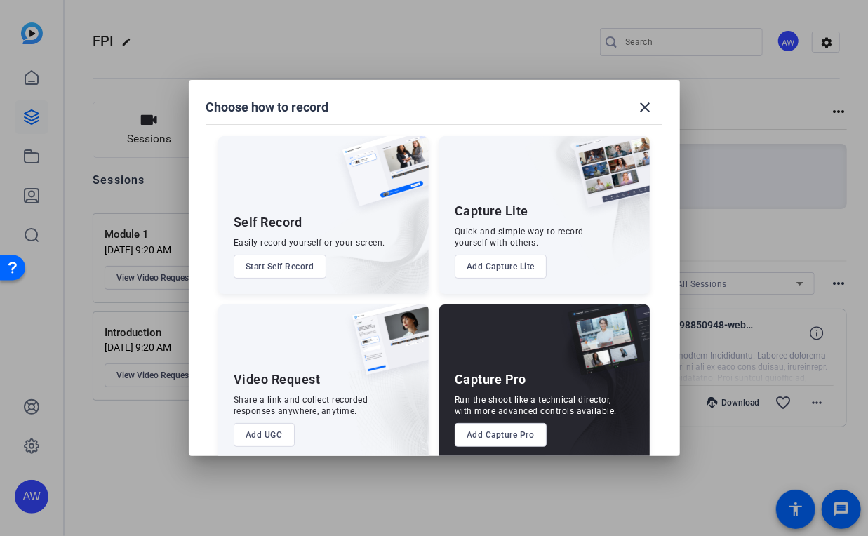
click at [157, 426] on div at bounding box center [434, 268] width 868 height 536
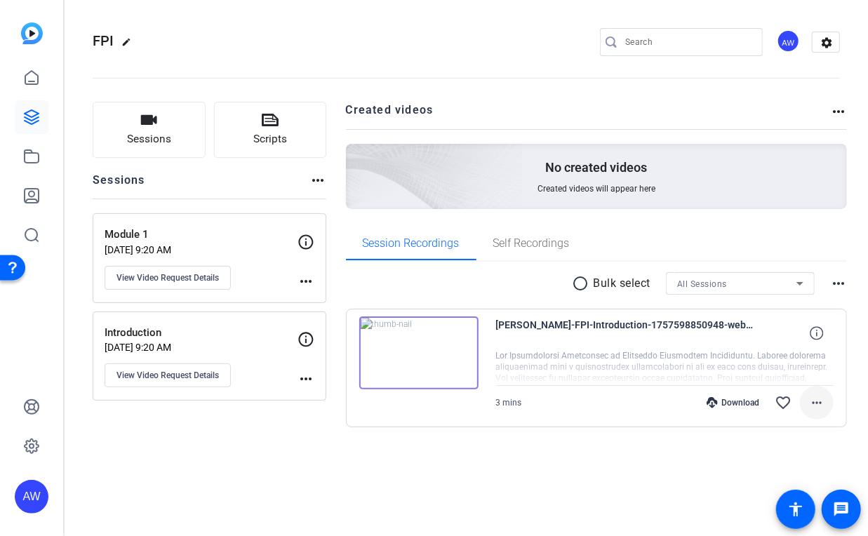
click at [823, 408] on mat-icon "more_horiz" at bounding box center [817, 403] width 17 height 17
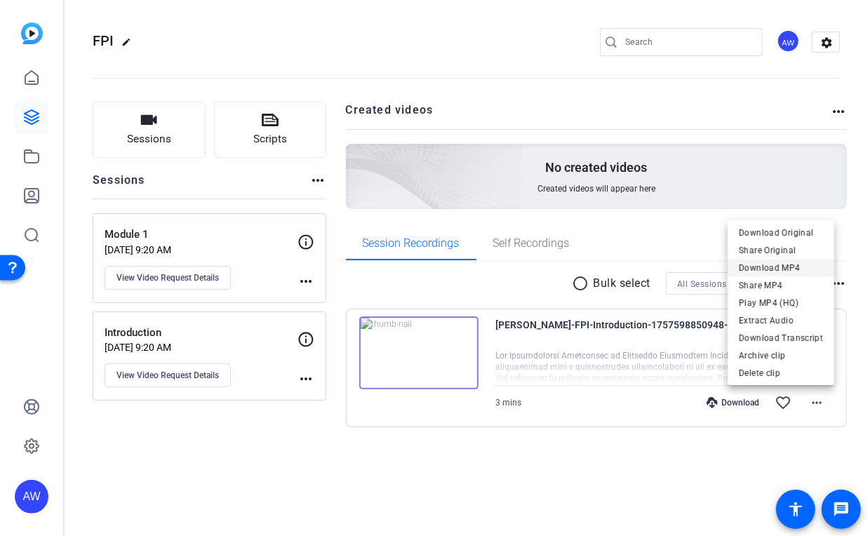
click at [785, 267] on span "Download MP4" at bounding box center [781, 268] width 84 height 17
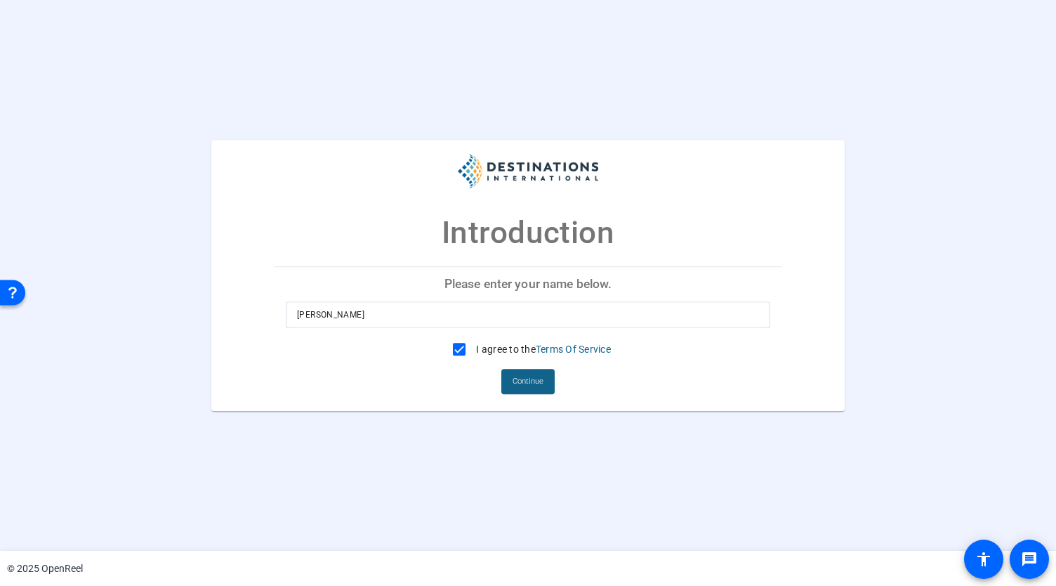
click at [489, 397] on mat-card-actions "Continue" at bounding box center [528, 381] width 518 height 37
click at [516, 390] on span "Continue" at bounding box center [527, 381] width 31 height 21
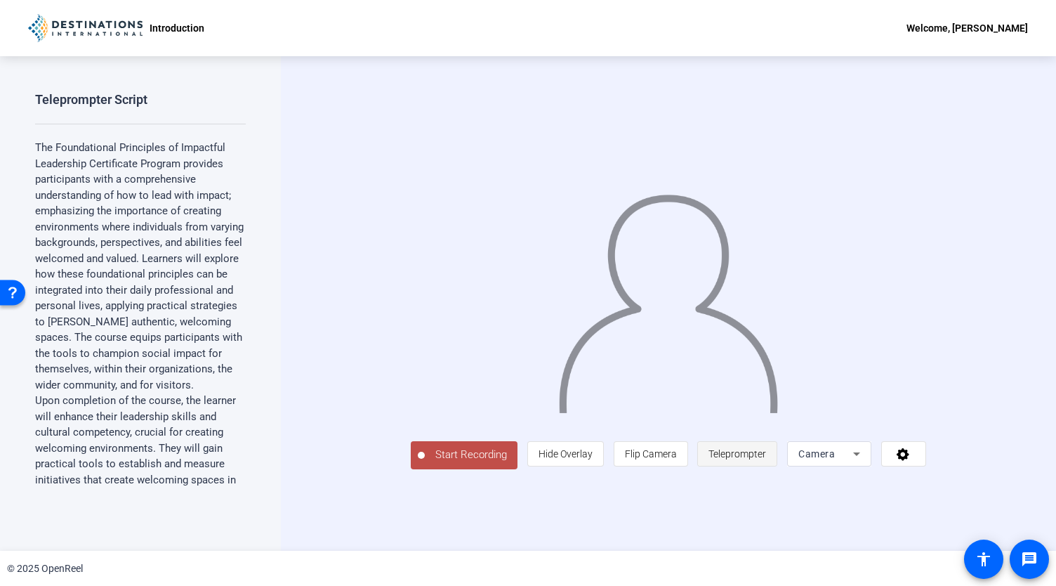
click at [766, 467] on span "Teleprompter" at bounding box center [737, 453] width 58 height 27
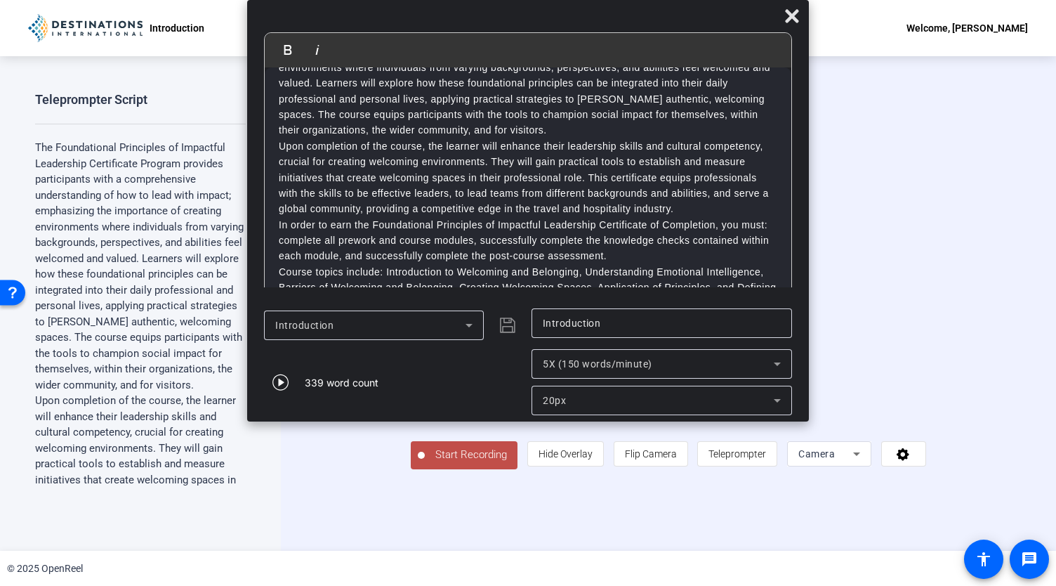
scroll to position [52, 0]
click at [573, 374] on div "5X (150 words/minute)" at bounding box center [662, 363] width 238 height 29
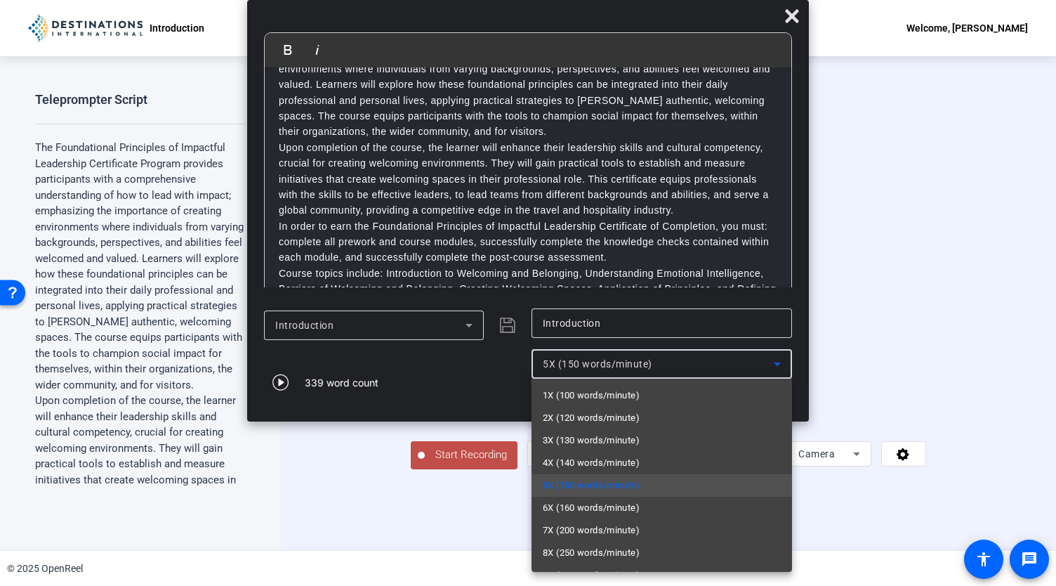
click at [513, 388] on div at bounding box center [528, 293] width 1056 height 586
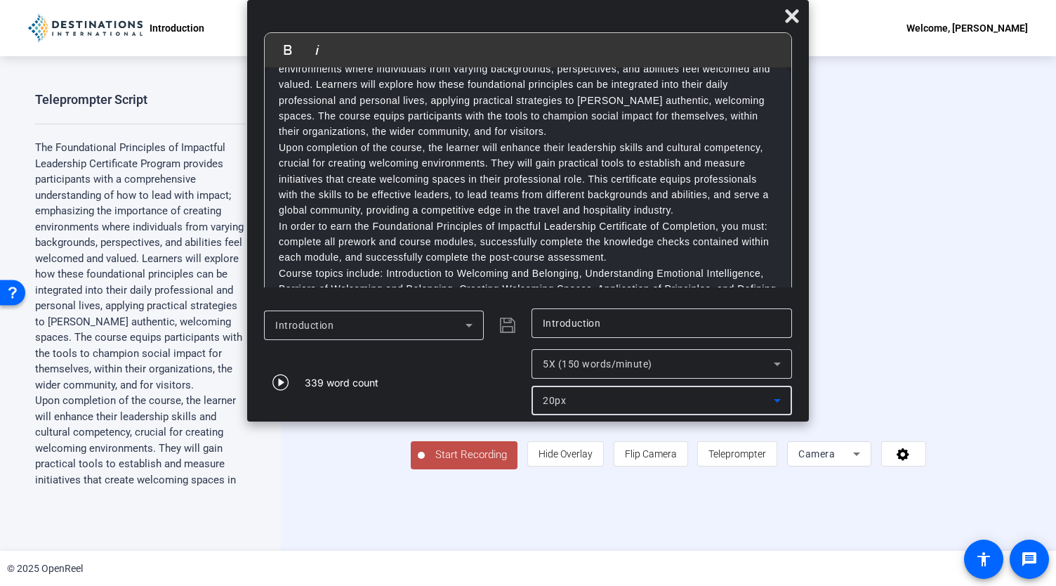
click at [570, 404] on div "20px" at bounding box center [658, 400] width 231 height 17
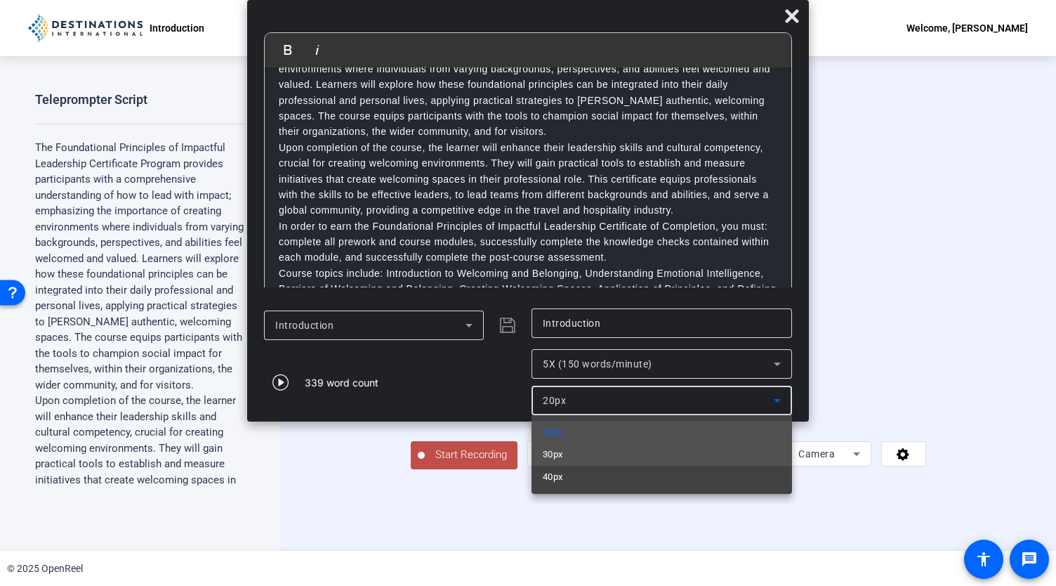
click at [592, 457] on mat-option "30px" at bounding box center [661, 454] width 260 height 22
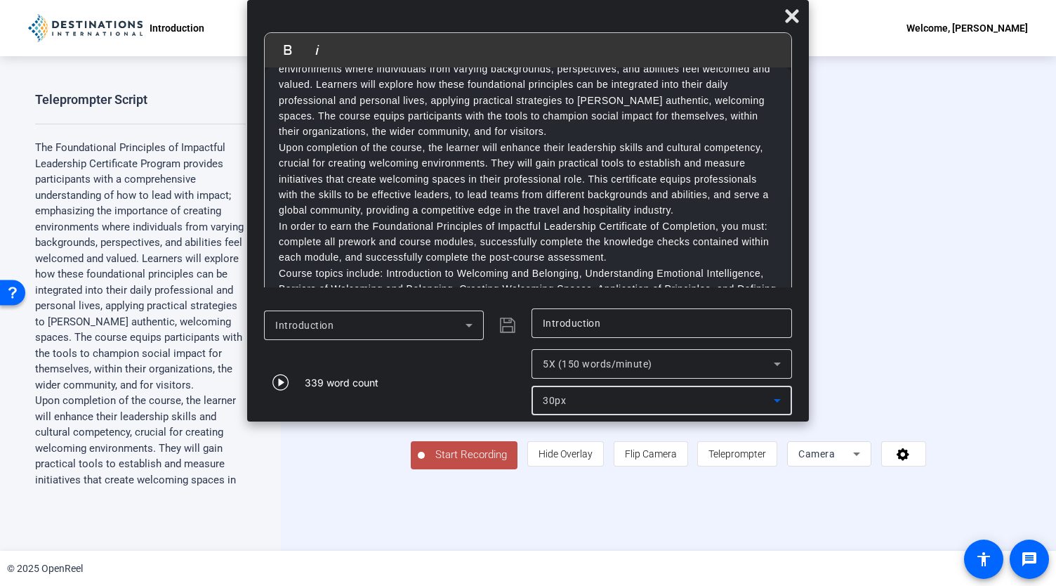
scroll to position [0, 0]
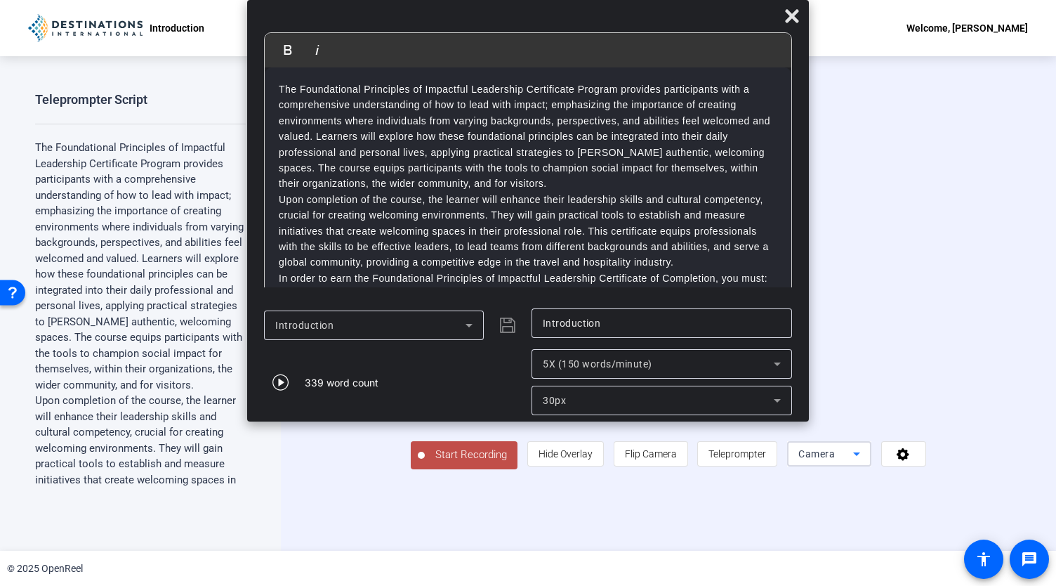
click at [865, 462] on icon at bounding box center [856, 453] width 17 height 17
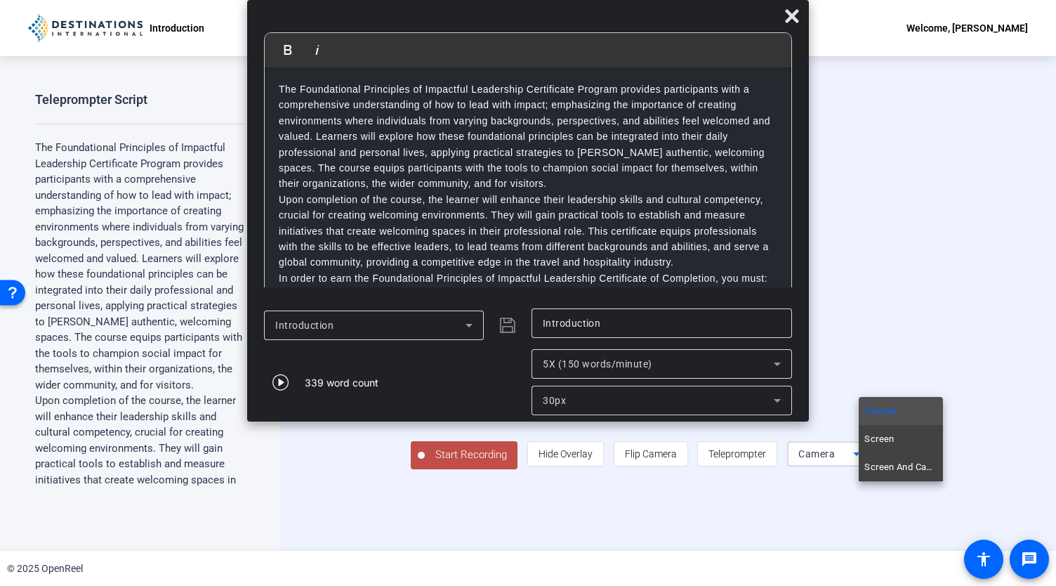
click at [661, 493] on div at bounding box center [528, 293] width 1056 height 586
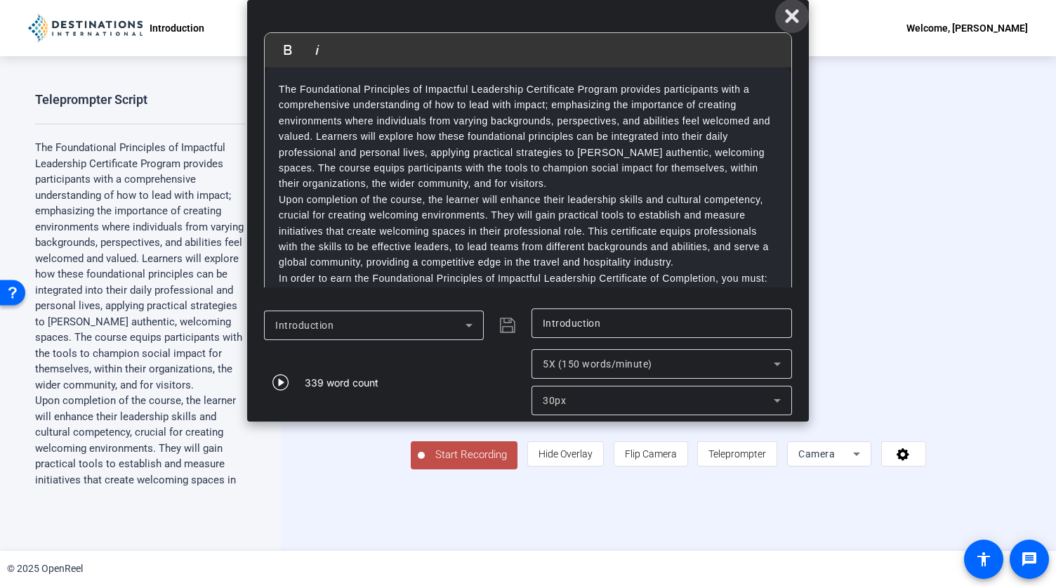
click at [798, 9] on icon at bounding box center [791, 16] width 17 height 17
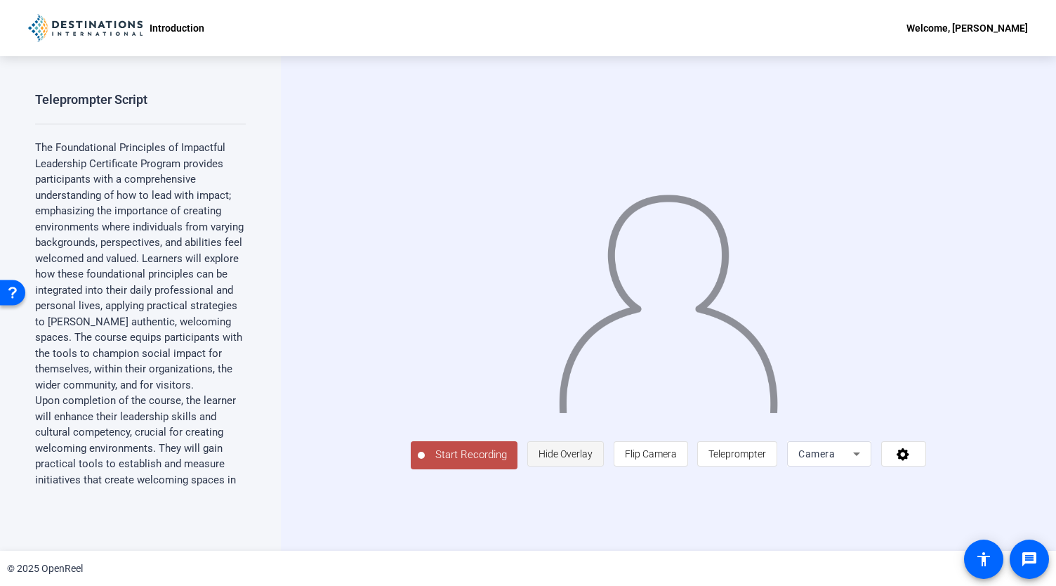
click at [593, 467] on span "Hide Overlay" at bounding box center [565, 453] width 54 height 27
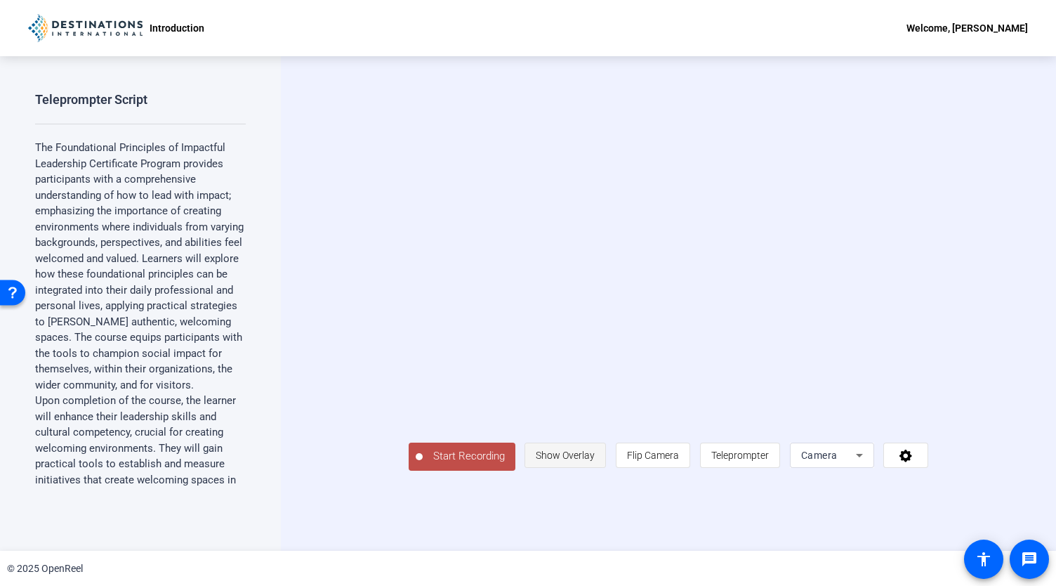
click at [595, 468] on span "Show Overlay" at bounding box center [565, 455] width 59 height 27
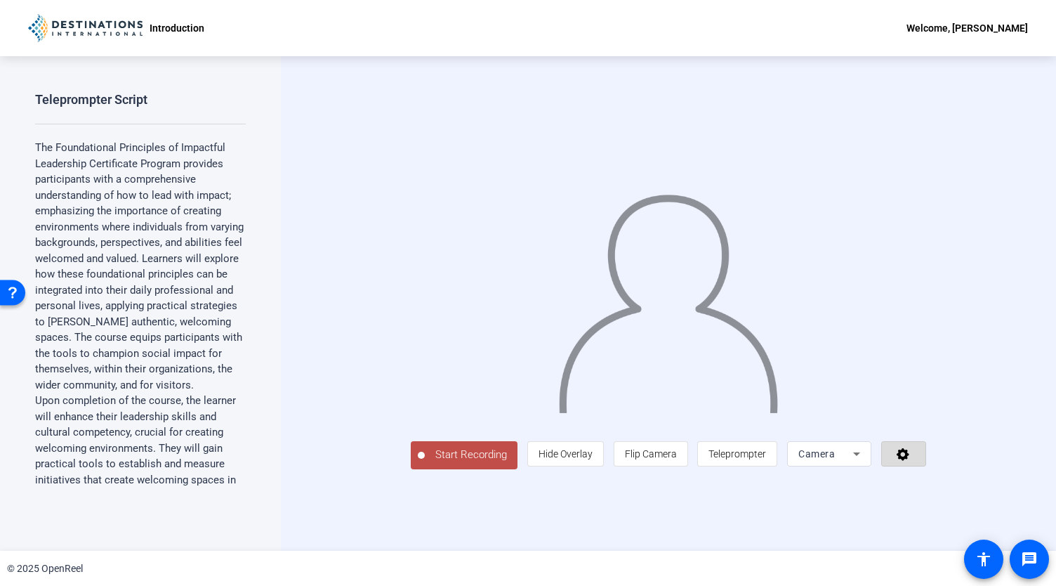
click at [911, 461] on icon at bounding box center [903, 454] width 16 height 14
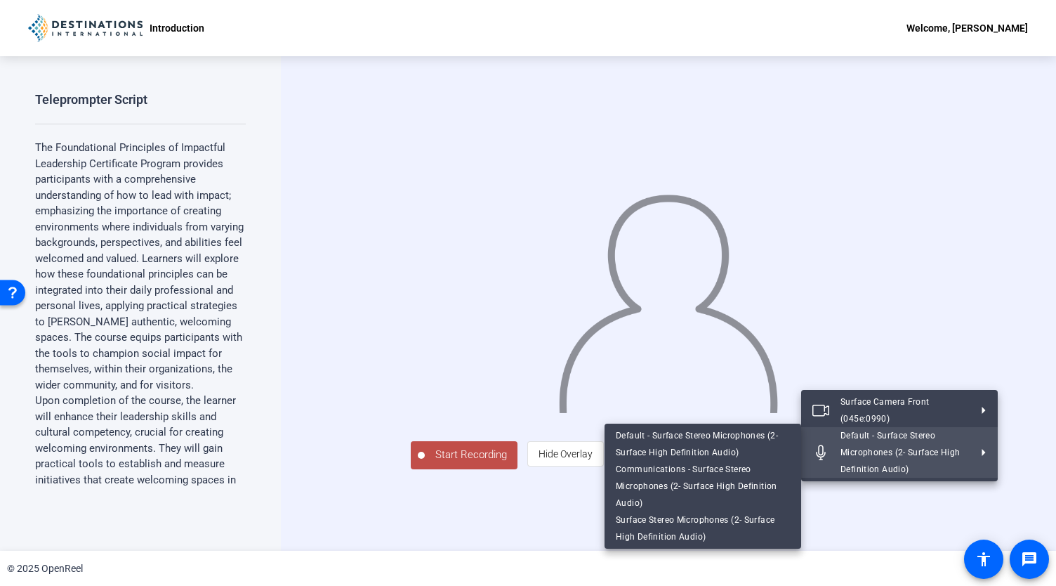
click at [838, 496] on div at bounding box center [528, 293] width 1056 height 586
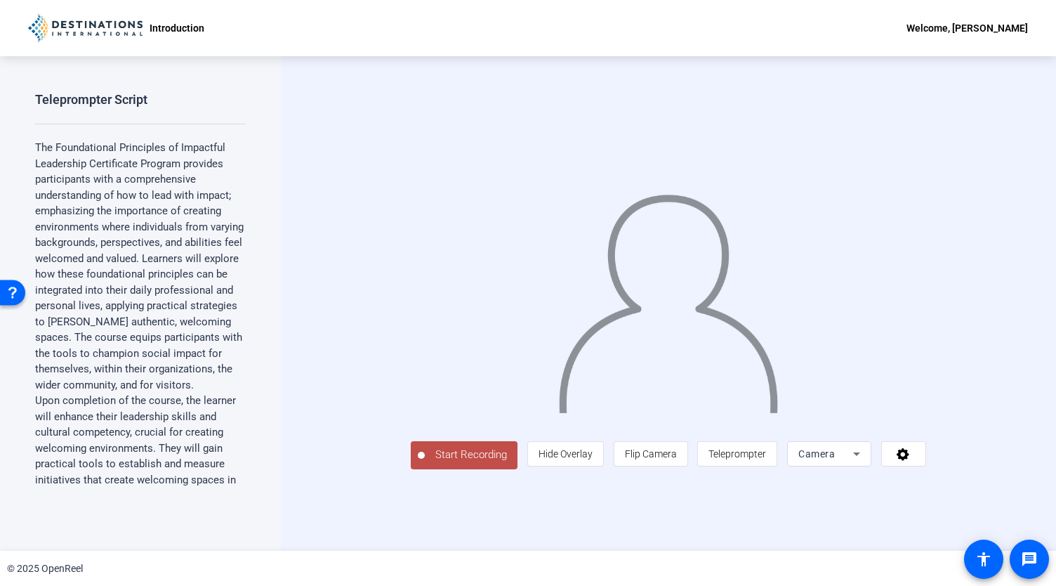
click at [766, 459] on span "Teleprompter" at bounding box center [737, 453] width 58 height 11
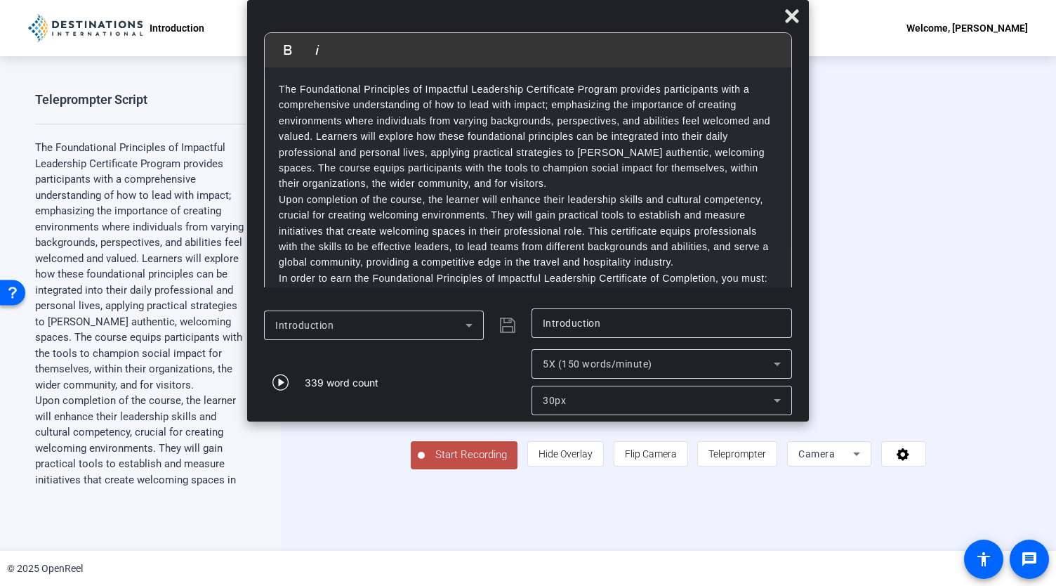
click at [425, 463] on span "Start Recording" at bounding box center [471, 455] width 93 height 16
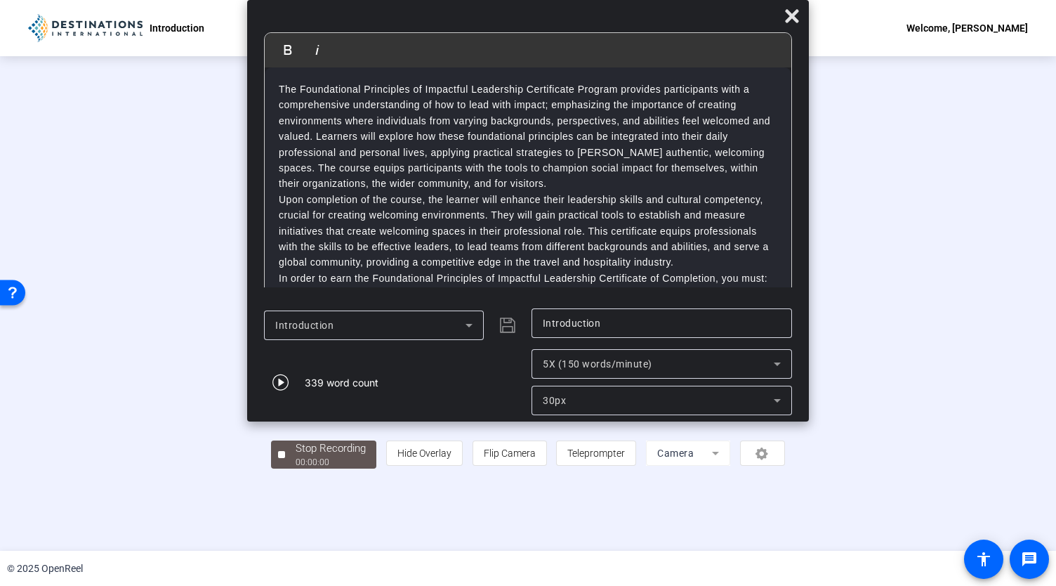
scroll to position [6, 0]
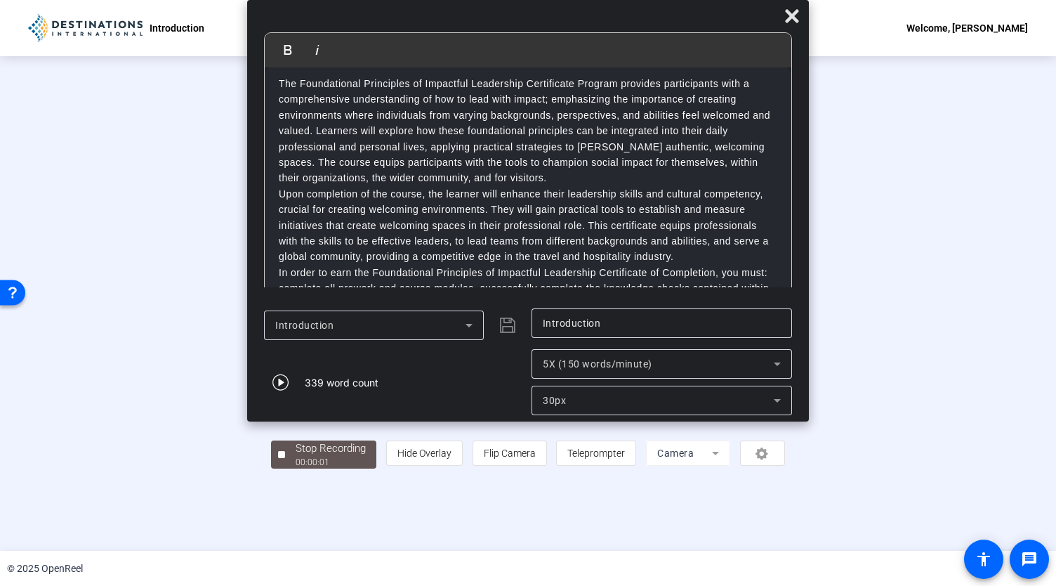
click at [424, 231] on p "Upon completion of the course, the learner will enhance their leadership skills…" at bounding box center [528, 225] width 498 height 79
click at [783, 28] on span at bounding box center [792, 16] width 34 height 34
click at [791, 9] on icon at bounding box center [791, 16] width 17 height 17
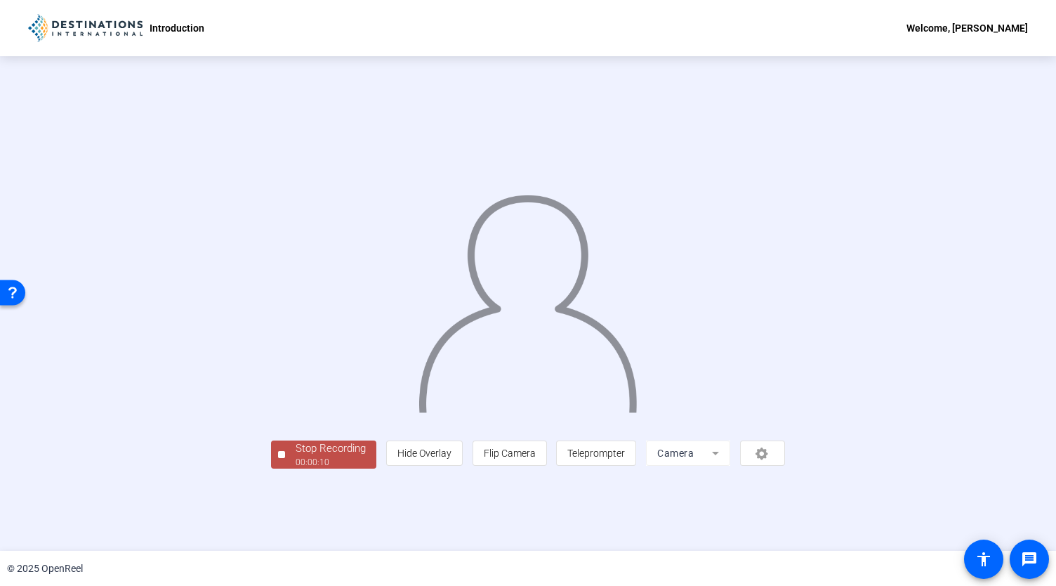
click at [296, 456] on div "Stop Recording" at bounding box center [331, 448] width 70 height 16
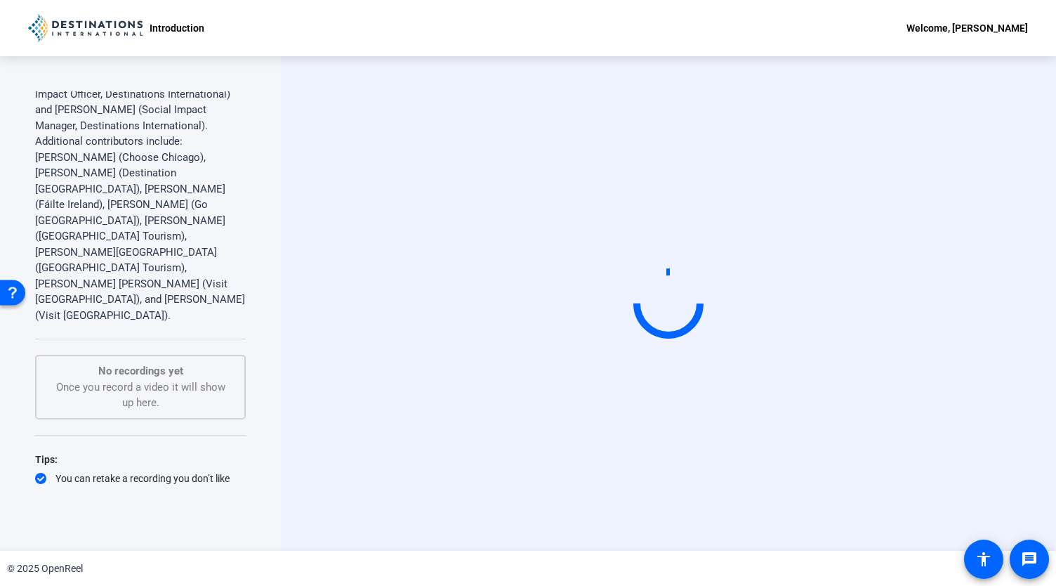
scroll to position [924, 0]
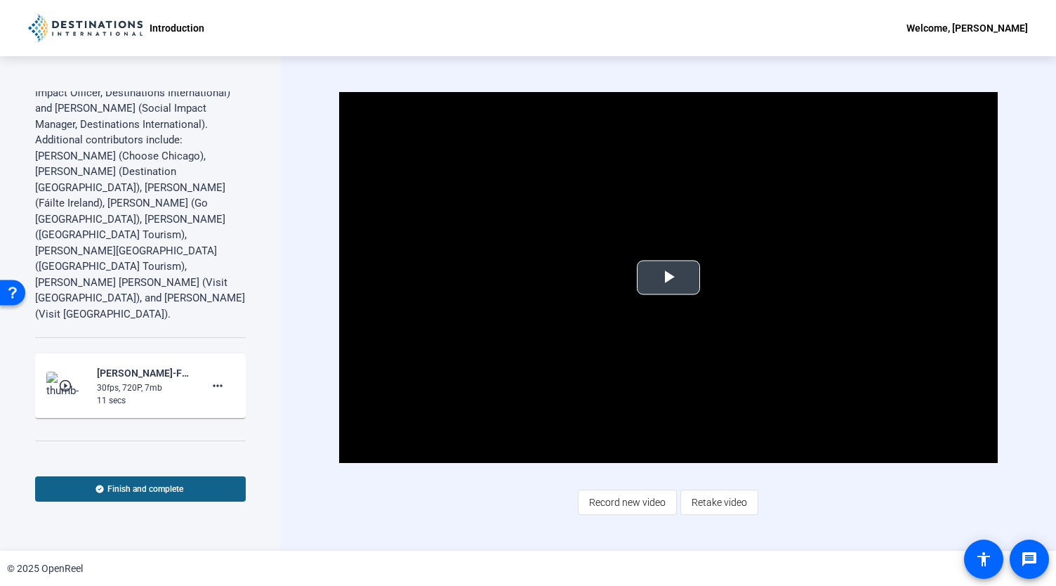
click at [668, 277] on span "Video Player" at bounding box center [668, 277] width 0 height 0
click at [655, 576] on div "© 2025 OpenReel" at bounding box center [528, 567] width 1056 height 35
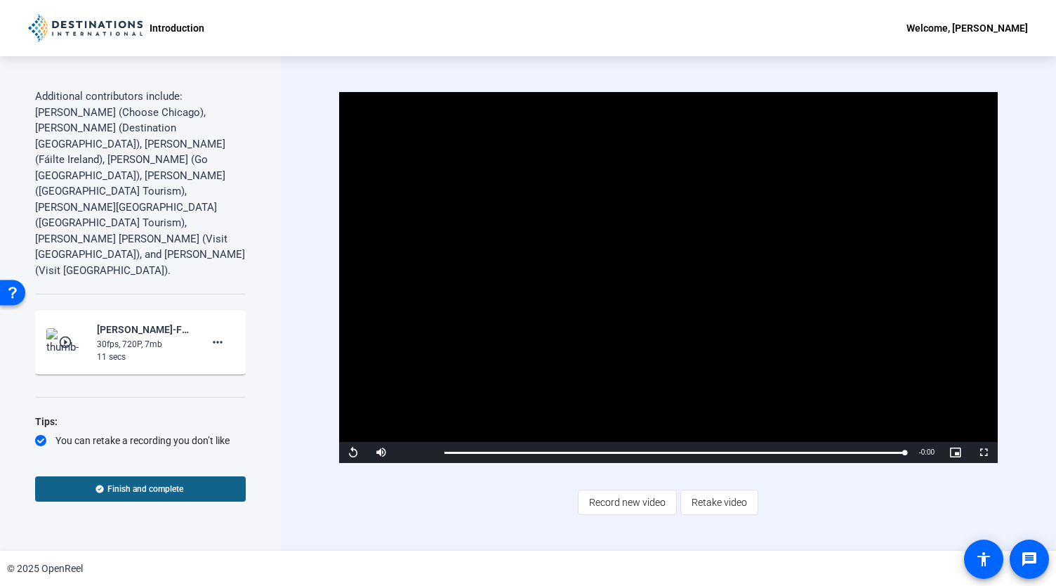
scroll to position [966, 0]
click at [216, 335] on mat-icon "more_horiz" at bounding box center [217, 343] width 17 height 17
click at [234, 358] on span "Retake" at bounding box center [233, 358] width 56 height 17
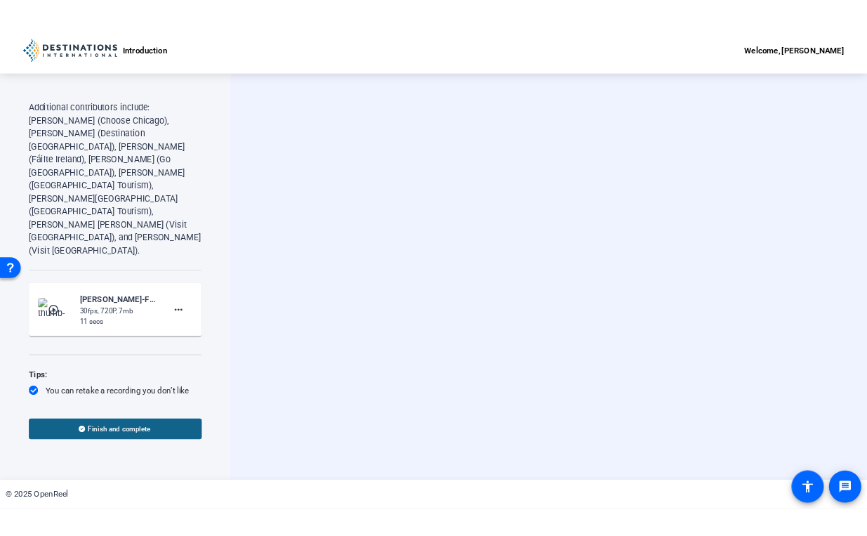
scroll to position [924, 0]
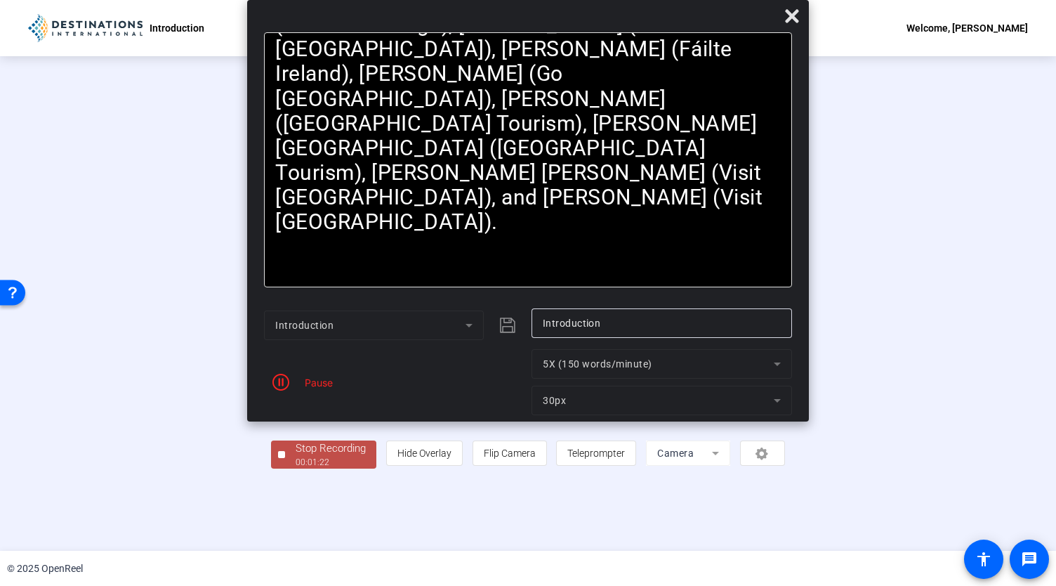
click at [305, 385] on div "Pause" at bounding box center [315, 382] width 35 height 15
click at [284, 379] on icon "button" at bounding box center [280, 381] width 17 height 17
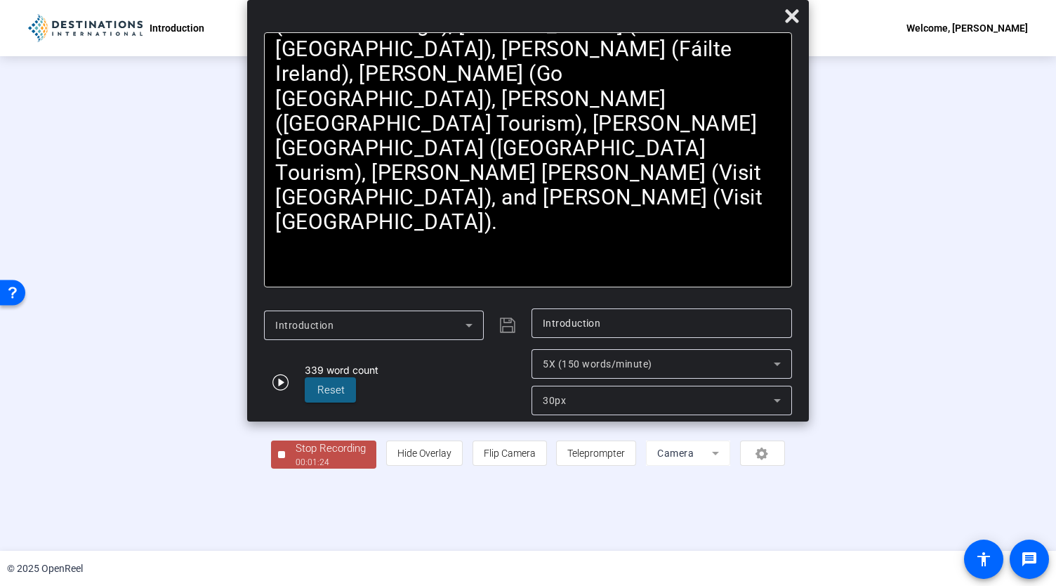
click at [587, 366] on span "5X (150 words/minute)" at bounding box center [598, 363] width 110 height 11
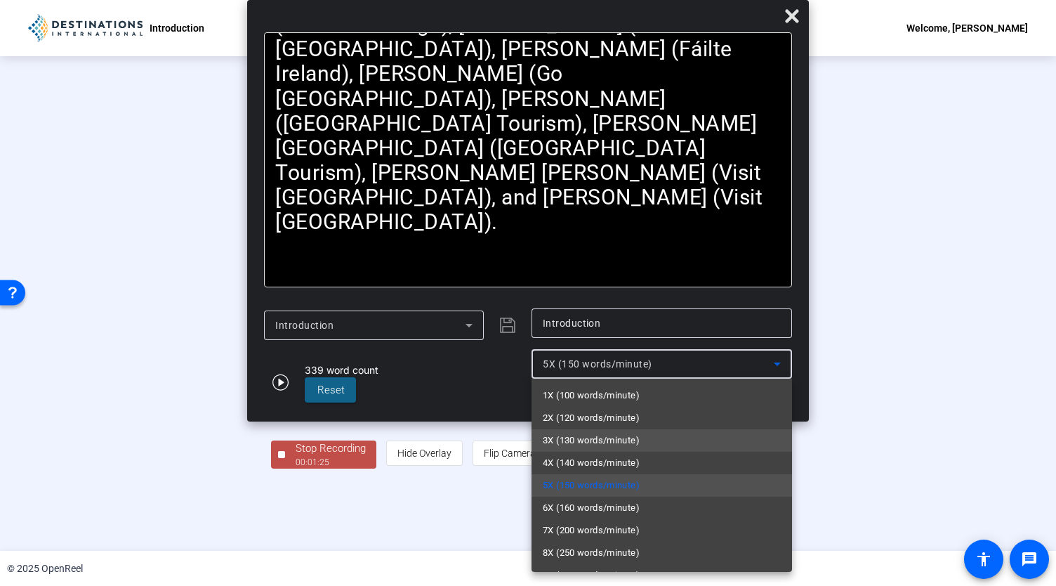
click at [576, 435] on span "3X (130 words/minute)" at bounding box center [591, 440] width 97 height 17
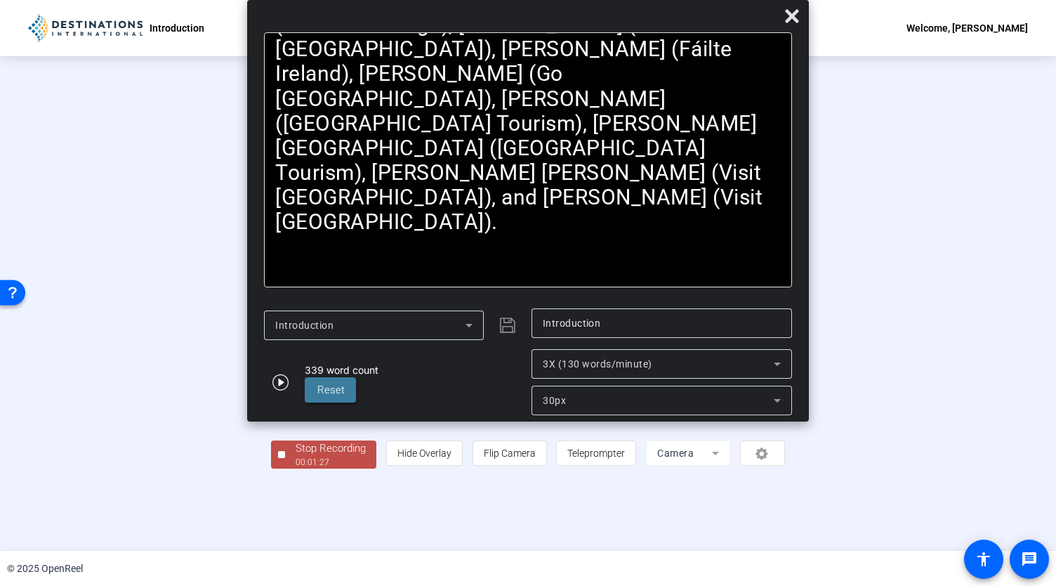
click at [340, 389] on span "Reset" at bounding box center [330, 389] width 27 height 13
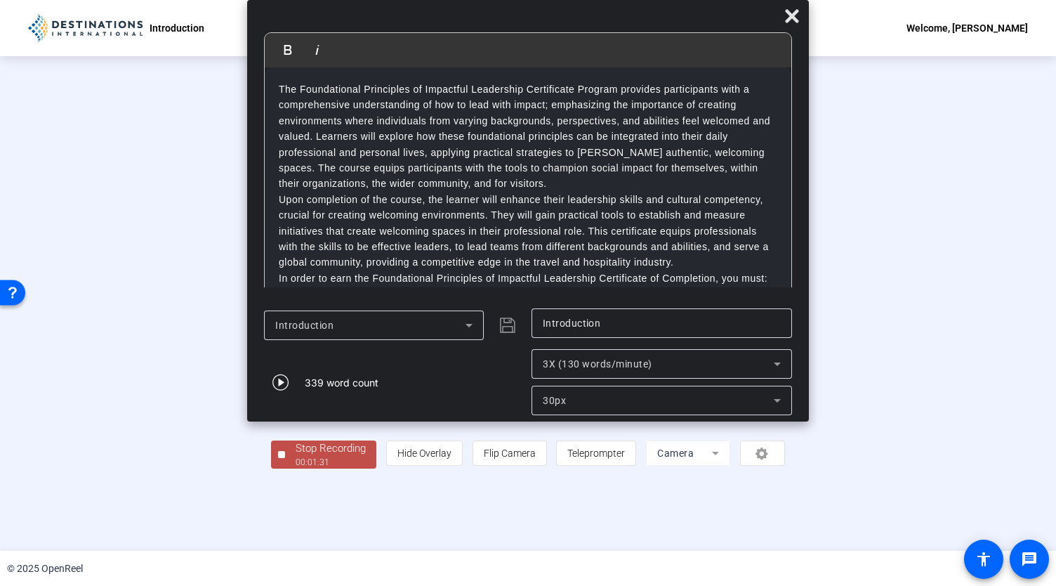
click at [296, 468] on div "00:01:31" at bounding box center [331, 462] width 70 height 13
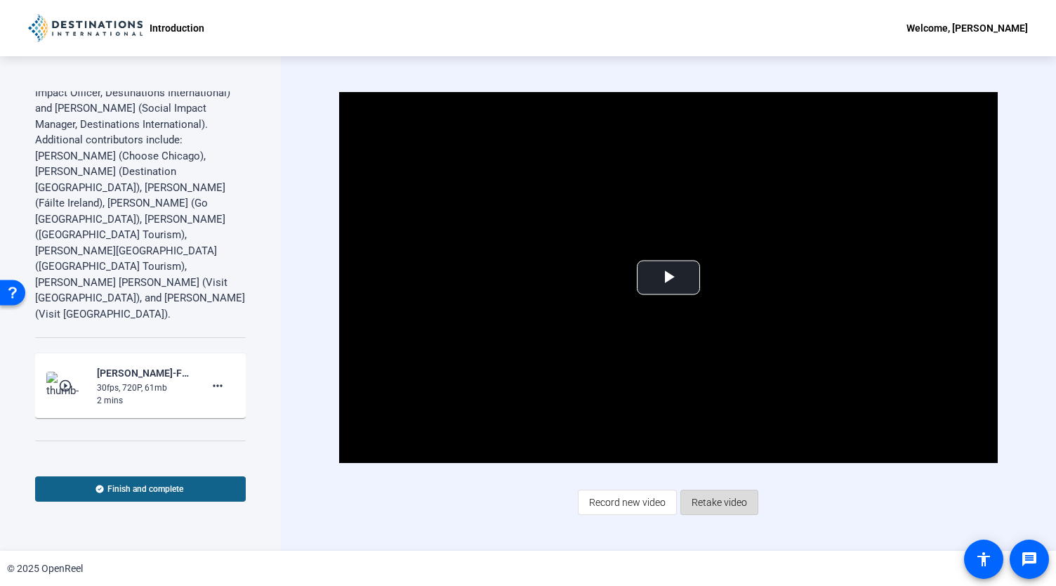
click at [717, 512] on span "Retake video" at bounding box center [719, 502] width 55 height 27
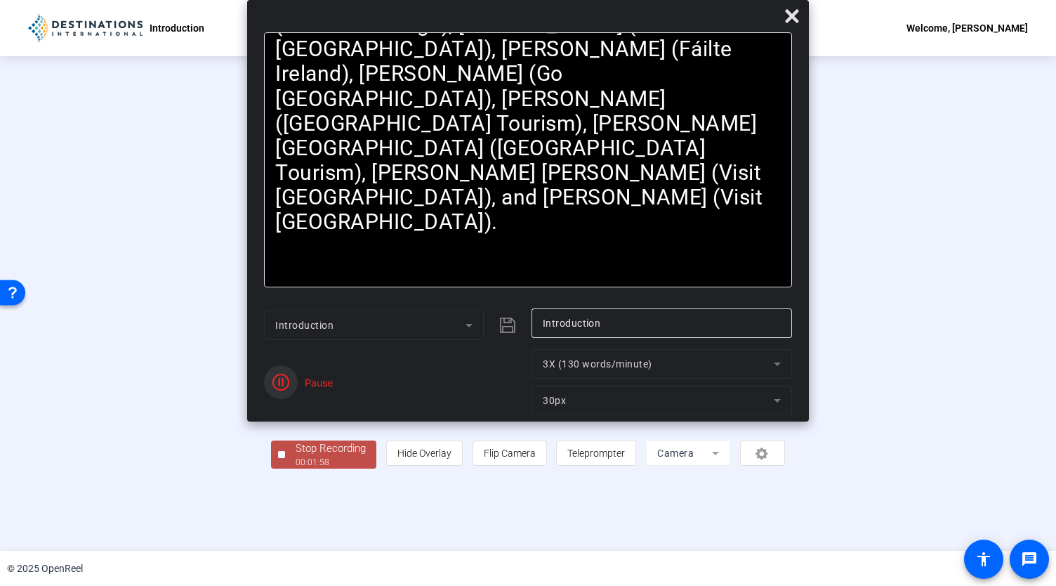
click at [290, 391] on span "button" at bounding box center [281, 382] width 34 height 34
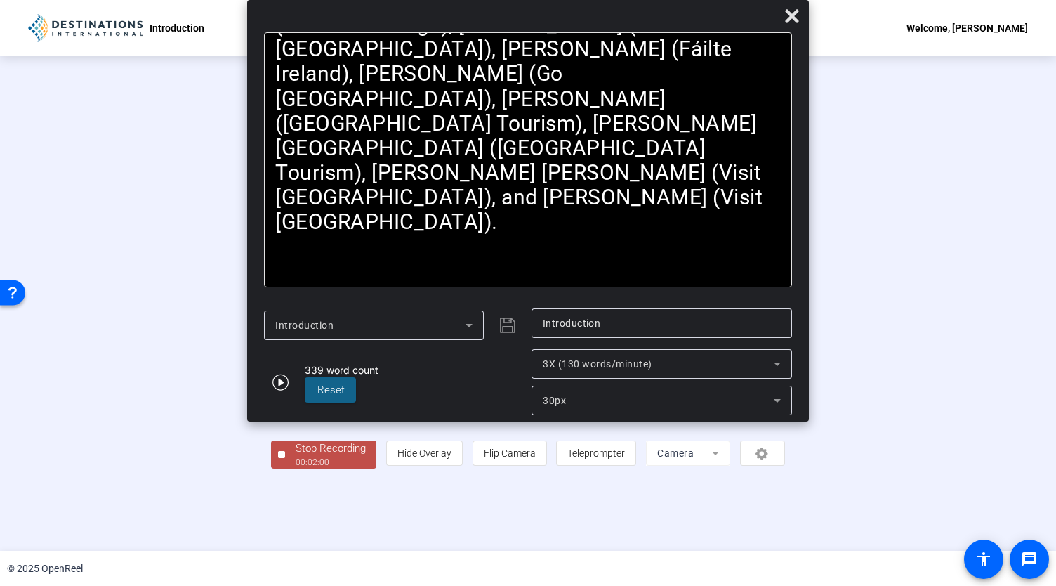
click at [296, 468] on div "00:02:00" at bounding box center [331, 462] width 70 height 13
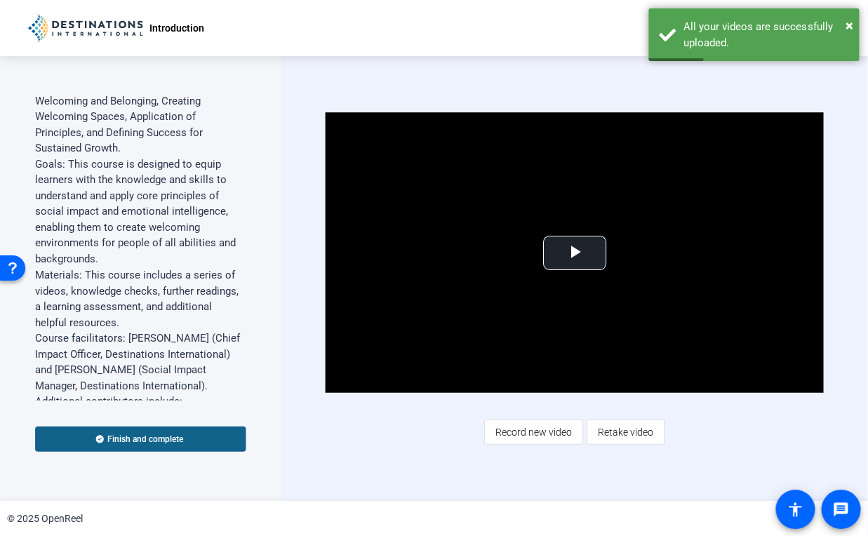
scroll to position [989, 0]
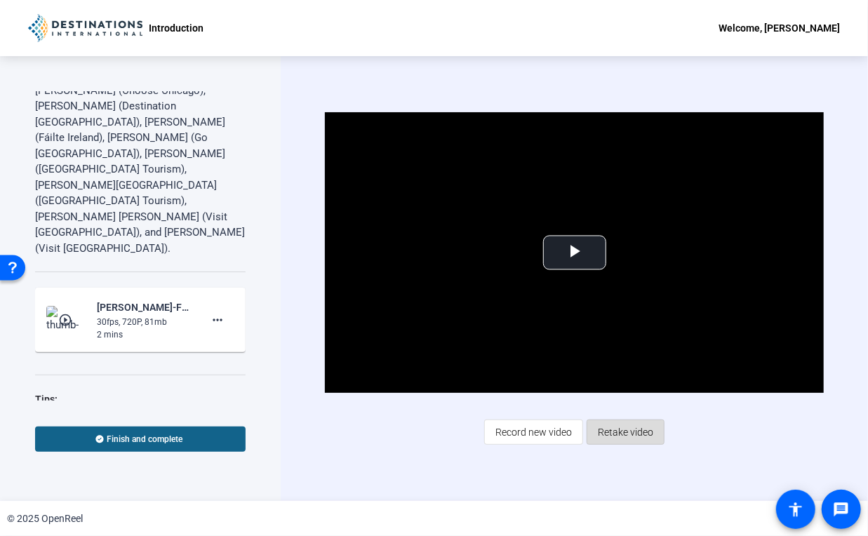
click at [629, 432] on span "Retake video" at bounding box center [625, 432] width 55 height 27
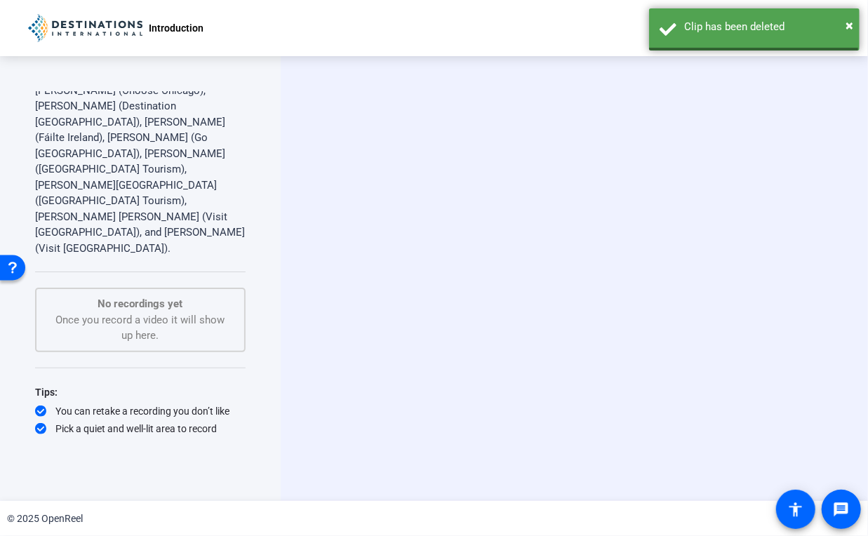
scroll to position [973, 0]
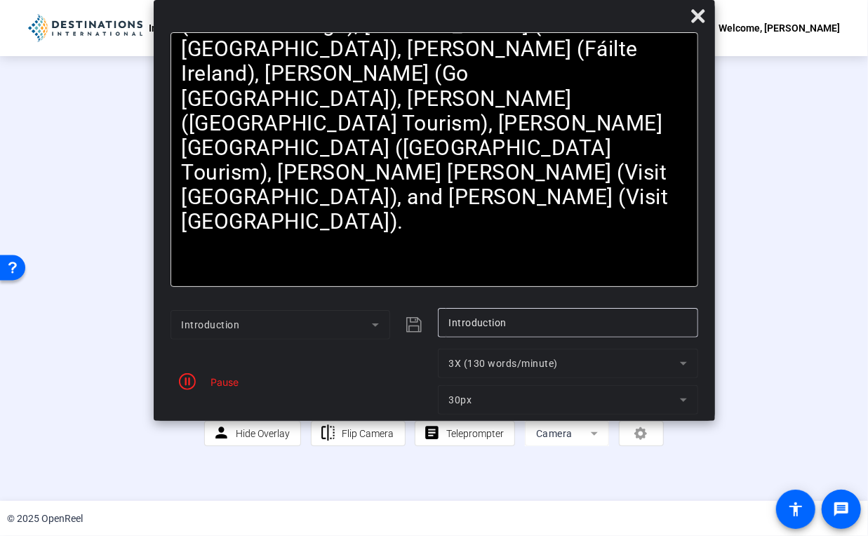
click at [234, 390] on div "Pause" at bounding box center [301, 382] width 260 height 66
click at [216, 376] on div "Pause" at bounding box center [221, 382] width 35 height 15
click at [195, 376] on icon "button" at bounding box center [187, 381] width 17 height 17
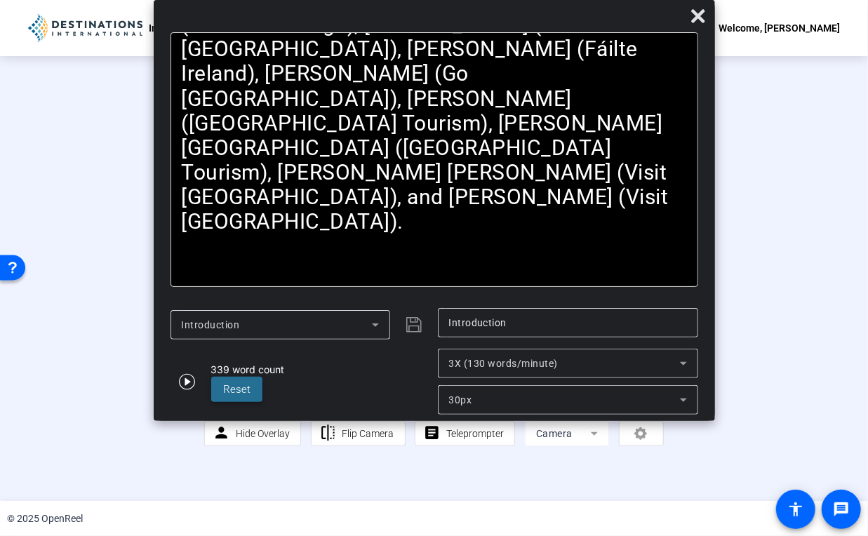
click at [244, 387] on span "Reset" at bounding box center [237, 389] width 27 height 13
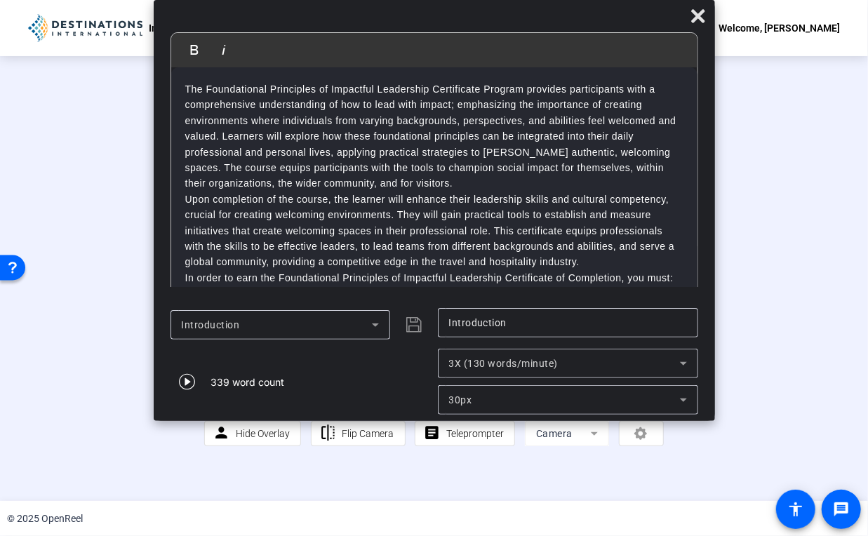
click at [414, 411] on div "00:00:21" at bounding box center [441, 405] width 70 height 13
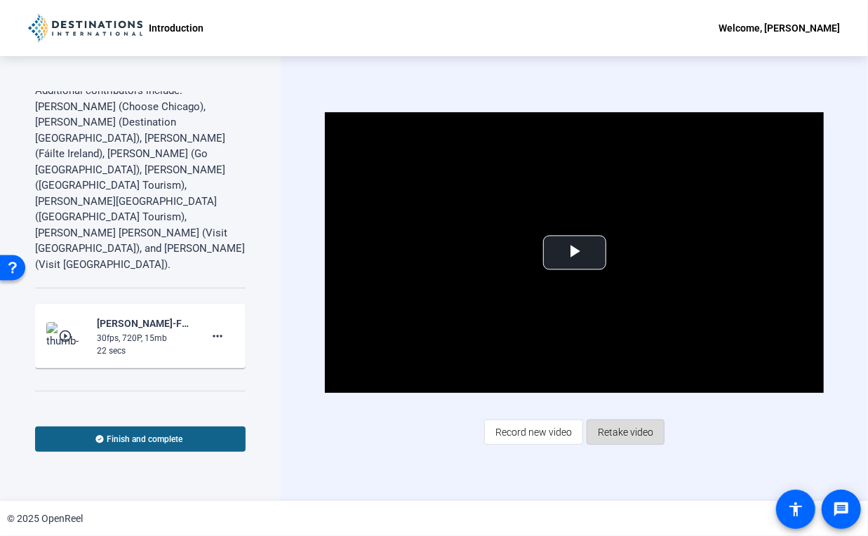
click at [614, 439] on span "Retake video" at bounding box center [625, 432] width 55 height 27
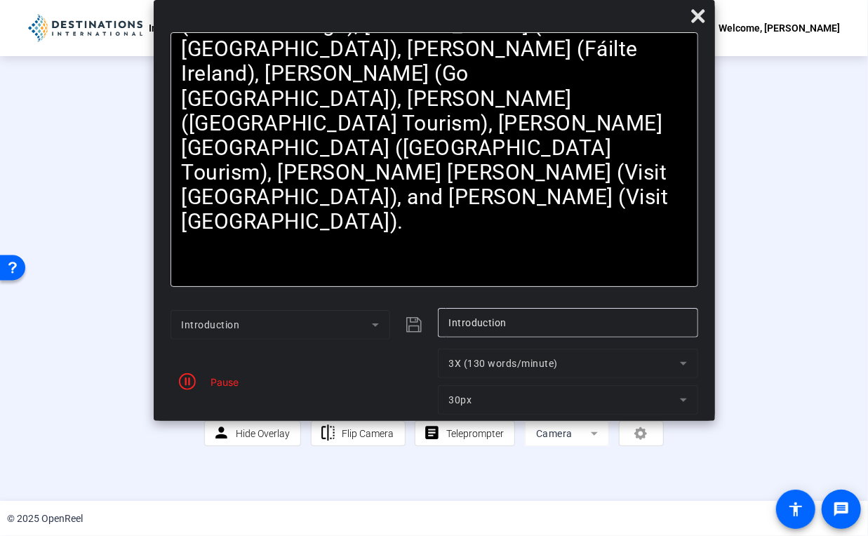
click at [223, 391] on div "Pause" at bounding box center [301, 382] width 260 height 66
click at [220, 387] on div "Pause" at bounding box center [221, 382] width 35 height 15
click at [190, 381] on icon "button" at bounding box center [187, 381] width 17 height 17
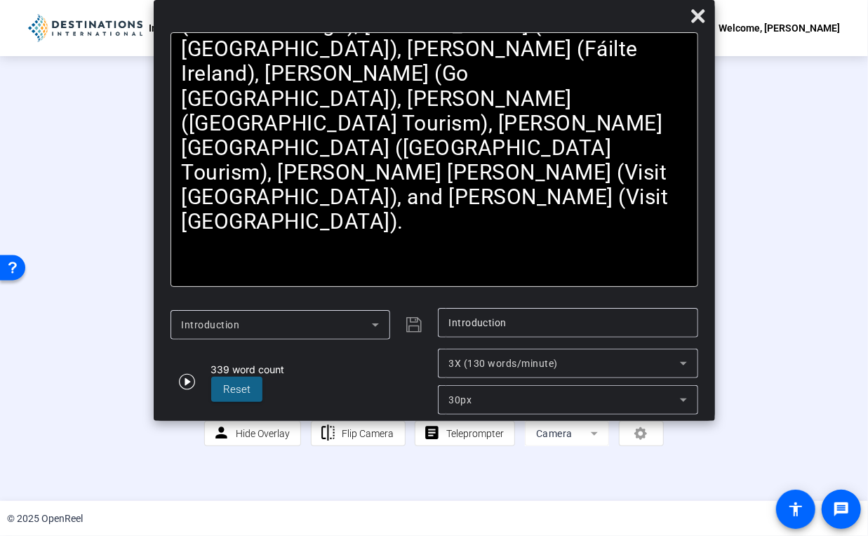
click at [416, 411] on div "00:02:41" at bounding box center [441, 405] width 70 height 13
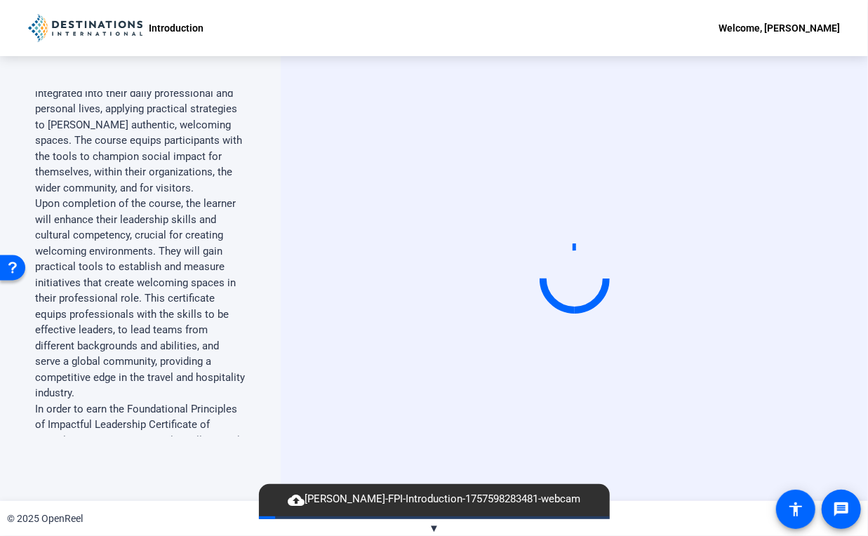
scroll to position [0, 0]
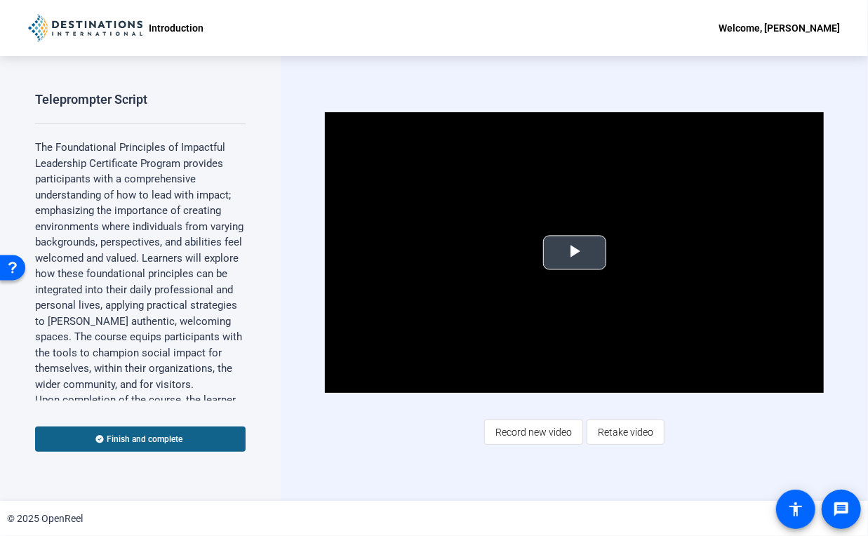
click at [575, 253] on span "Video Player" at bounding box center [575, 253] width 0 height 0
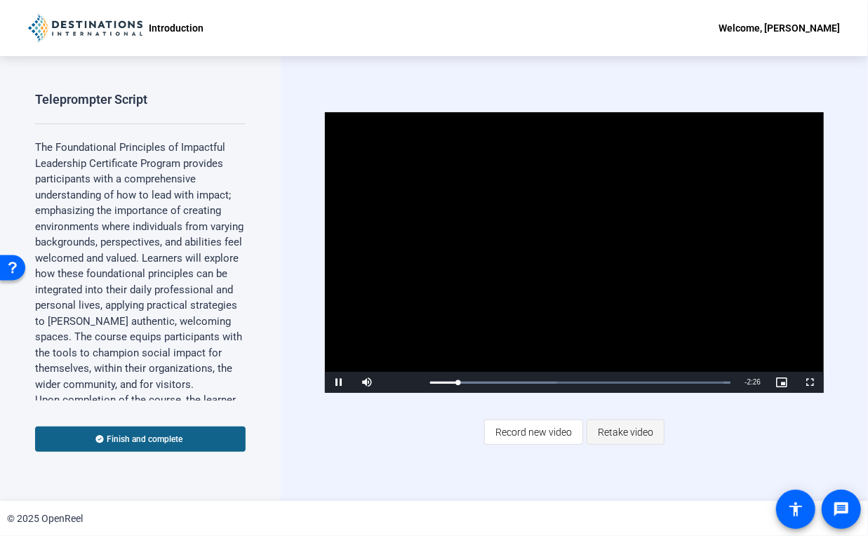
click at [628, 424] on span "Retake video" at bounding box center [625, 432] width 55 height 27
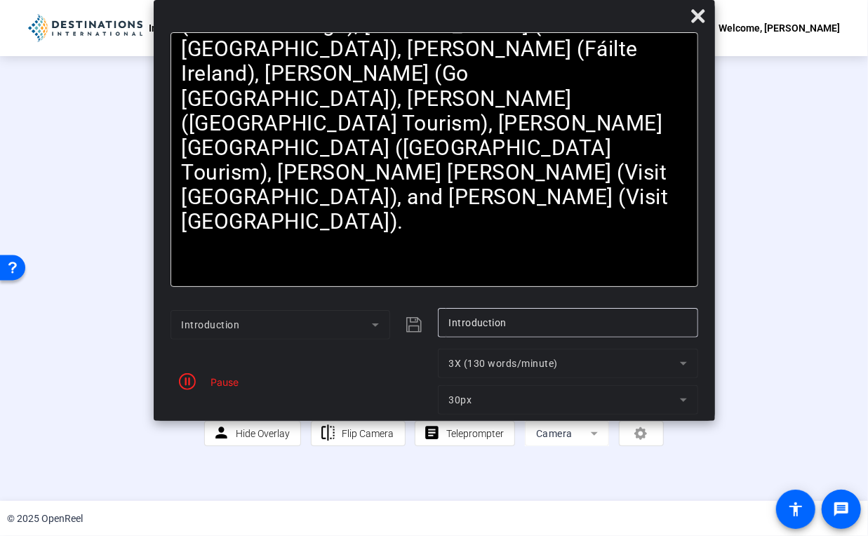
click at [211, 383] on div "Pause" at bounding box center [221, 382] width 35 height 15
click at [192, 382] on icon "button" at bounding box center [187, 381] width 17 height 17
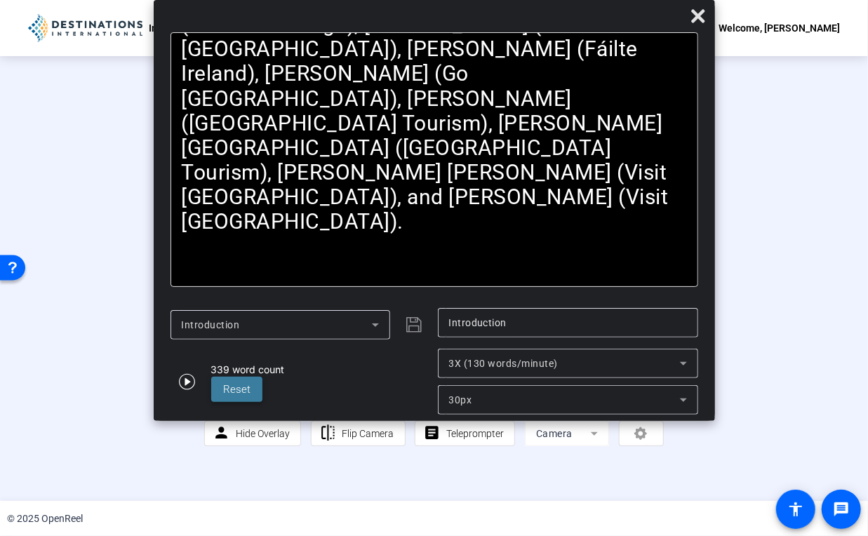
click at [227, 397] on span "Reset" at bounding box center [237, 390] width 27 height 16
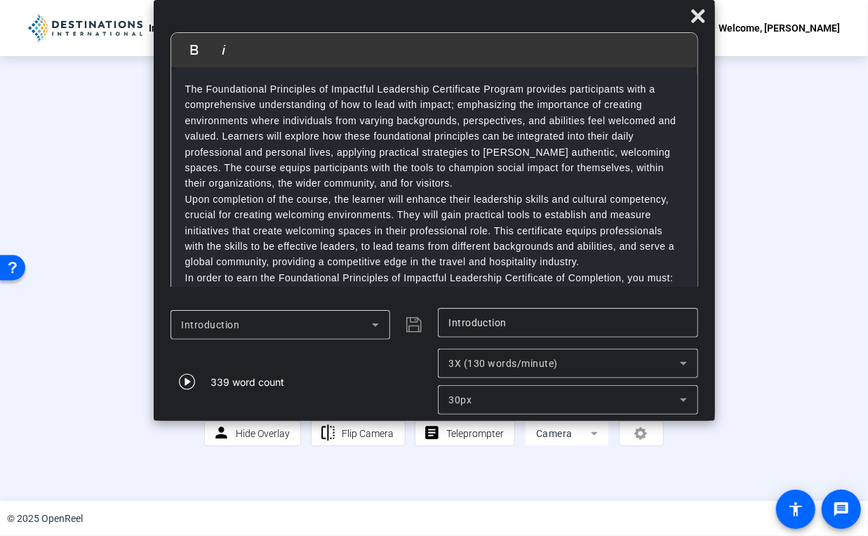
click at [452, 411] on div "00:00:22" at bounding box center [441, 405] width 70 height 13
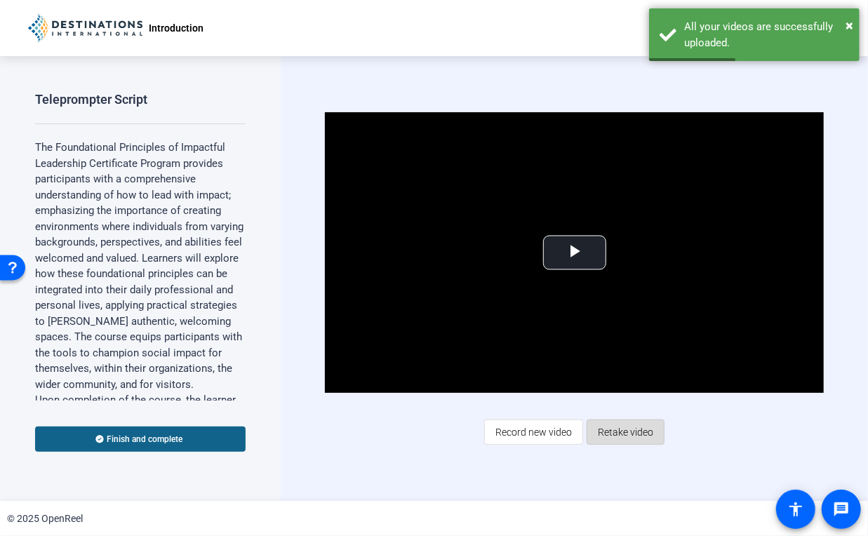
click at [604, 437] on span "Retake video" at bounding box center [625, 432] width 55 height 27
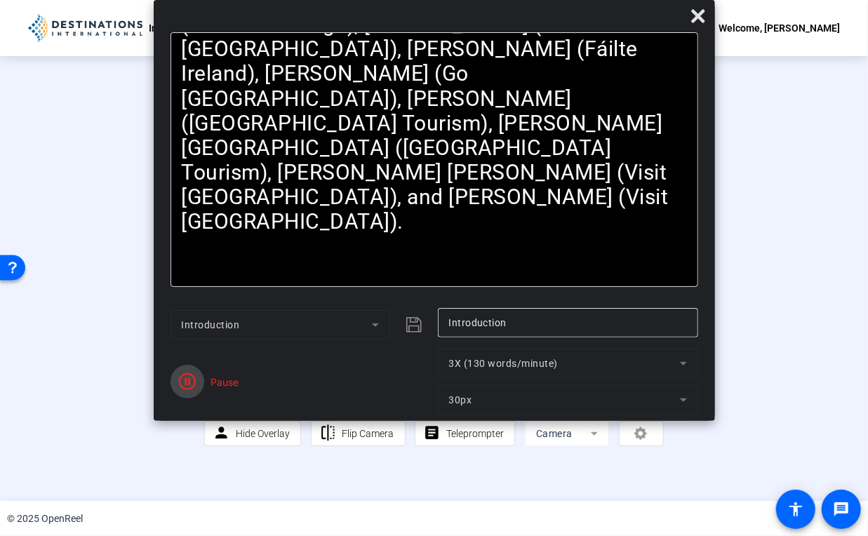
drag, startPoint x: 194, startPoint y: 390, endPoint x: 178, endPoint y: 384, distance: 17.3
click at [178, 384] on button "button" at bounding box center [188, 382] width 34 height 34
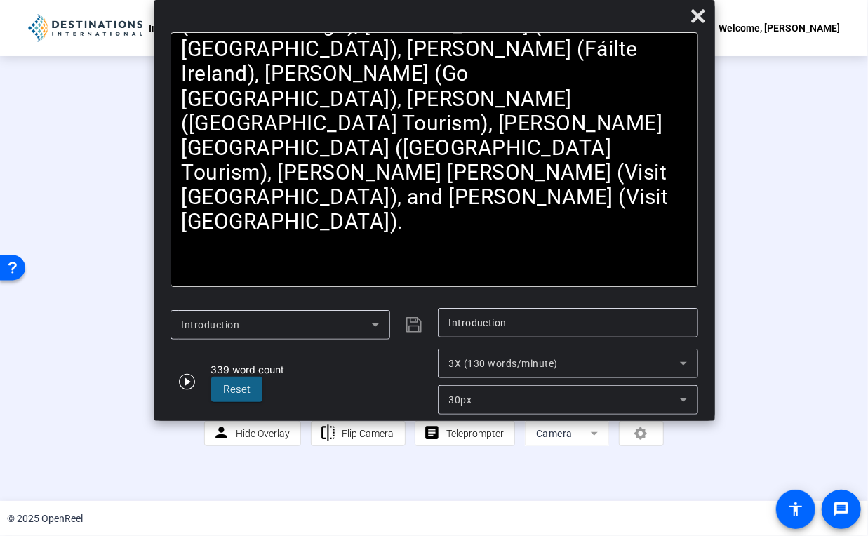
click at [390, 401] on div at bounding box center [392, 397] width 7 height 7
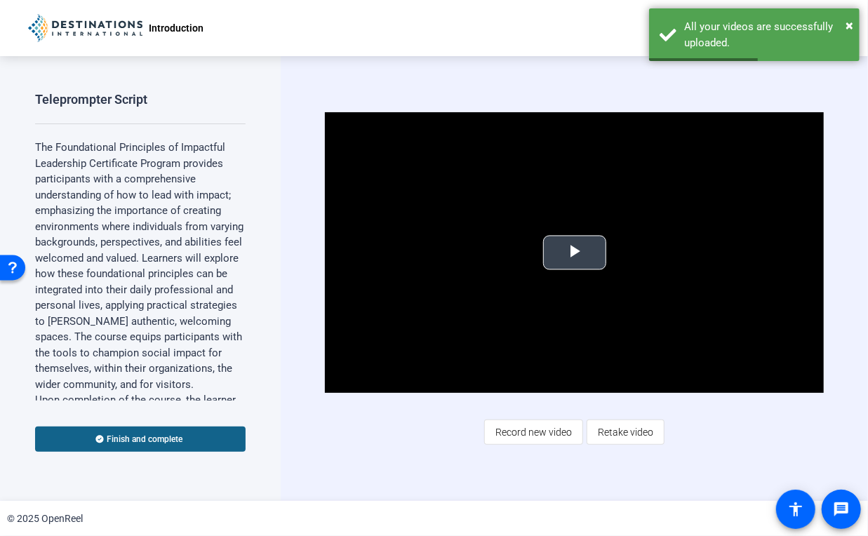
click at [575, 253] on span "Video Player" at bounding box center [575, 253] width 0 height 0
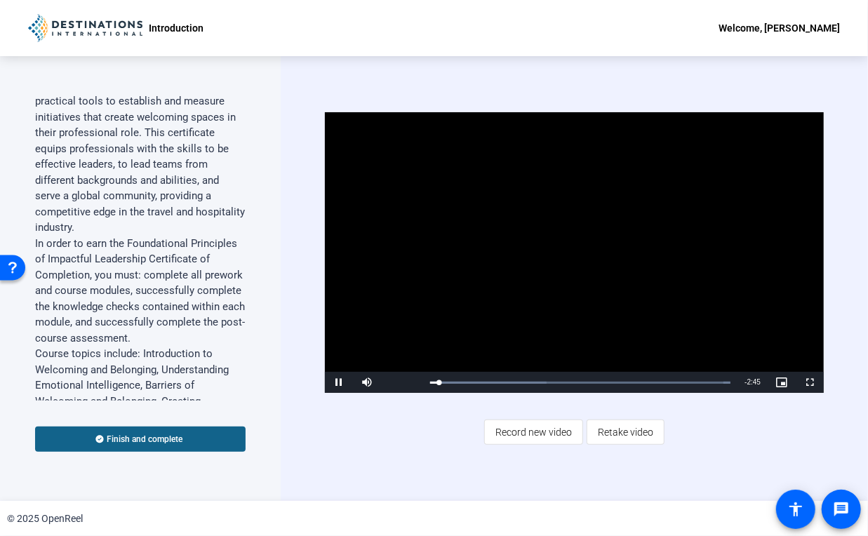
scroll to position [388, 0]
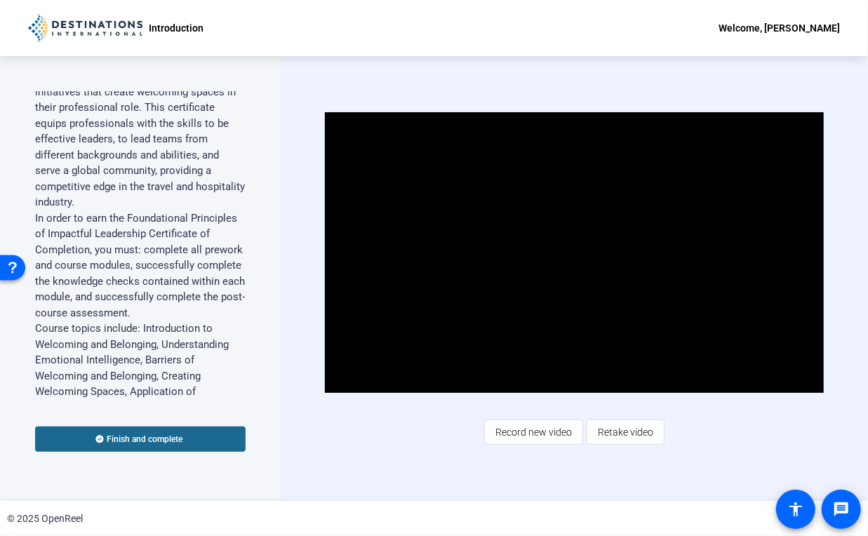
click at [106, 440] on span at bounding box center [140, 440] width 211 height 34
